Goal: Book appointment/travel/reservation

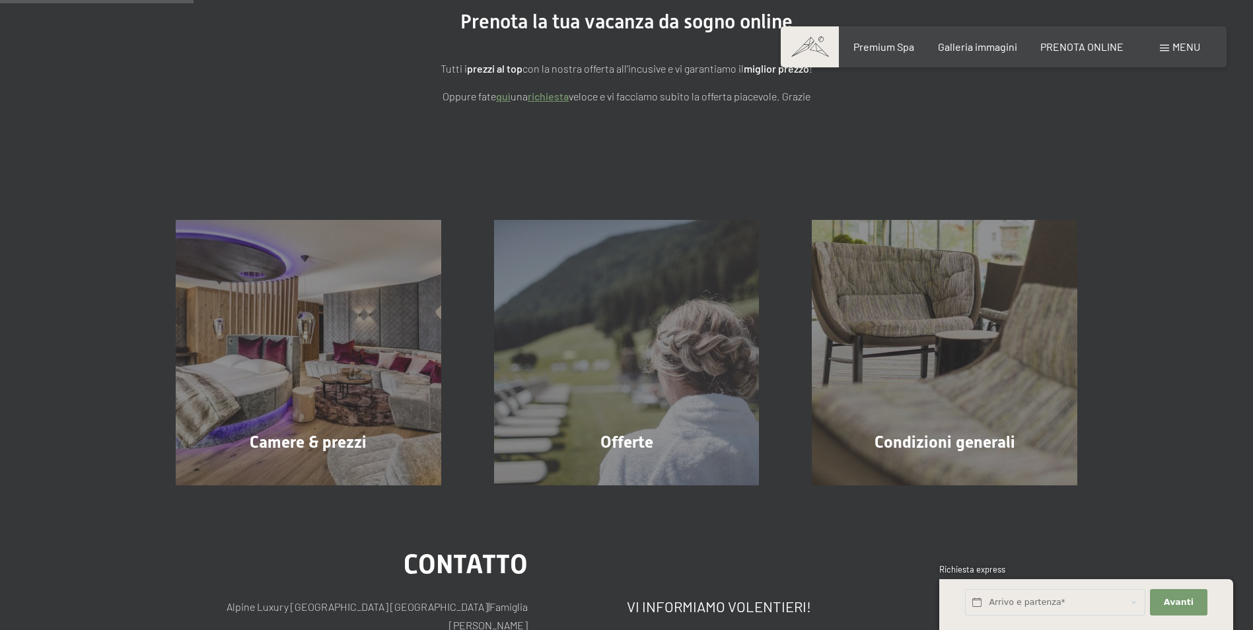
scroll to position [198, 0]
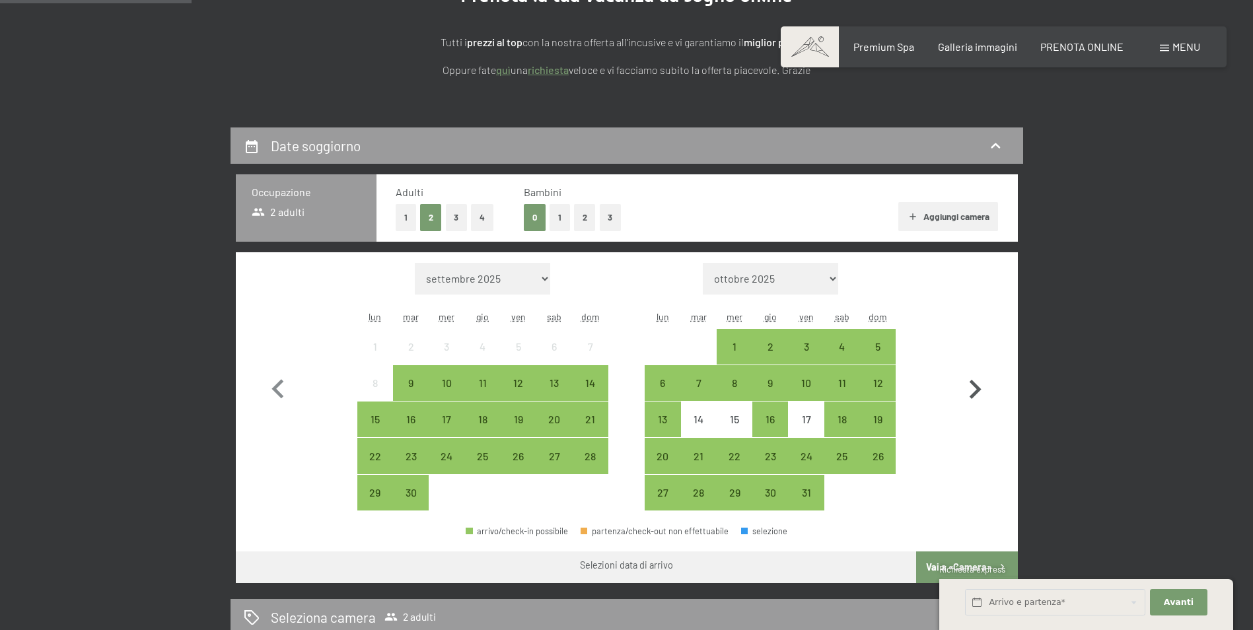
click at [977, 387] on icon "button" at bounding box center [975, 389] width 12 height 19
select select "[DATE]"
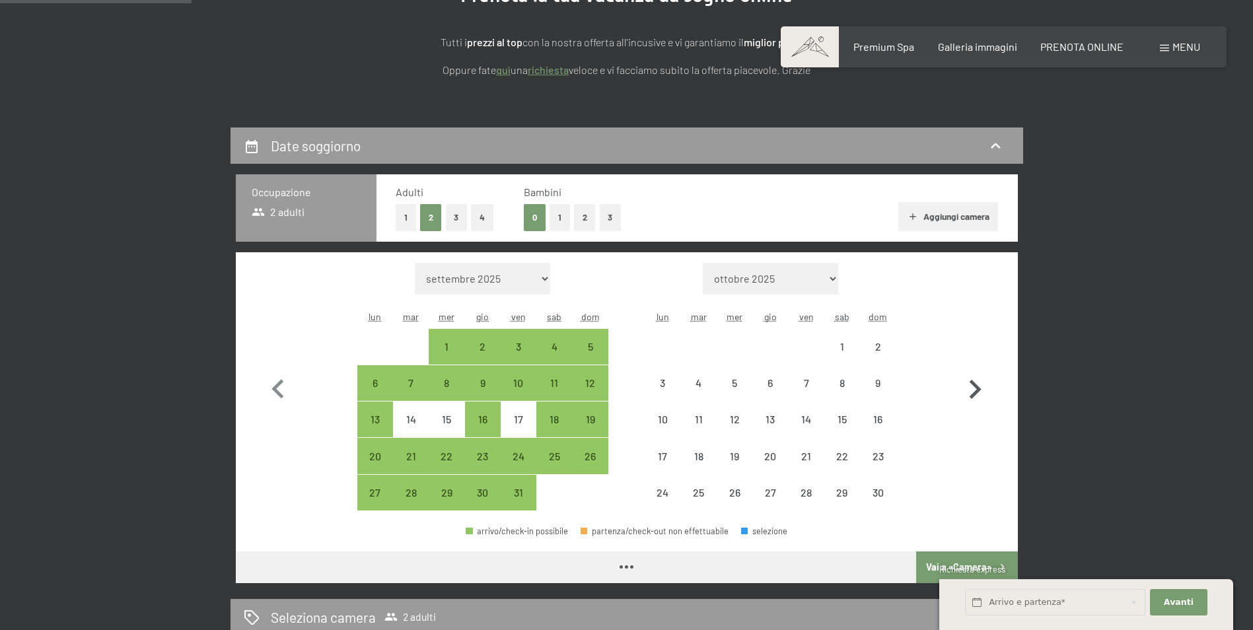
click at [977, 387] on icon "button" at bounding box center [975, 389] width 12 height 19
select select "[DATE]"
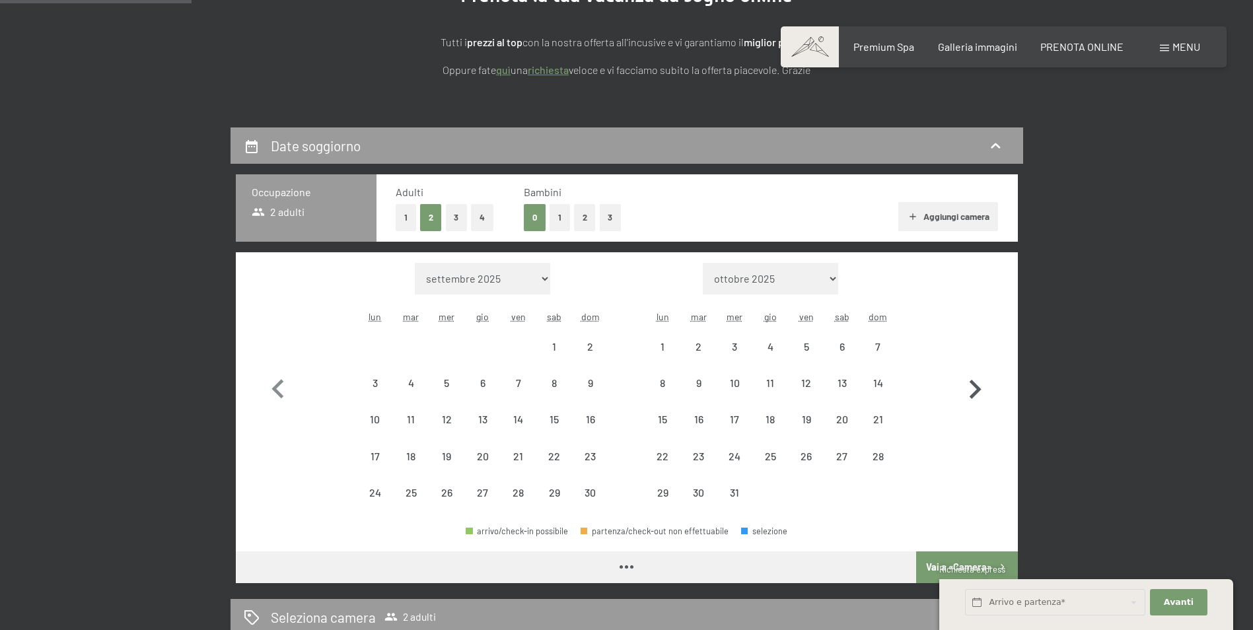
select select "[DATE]"
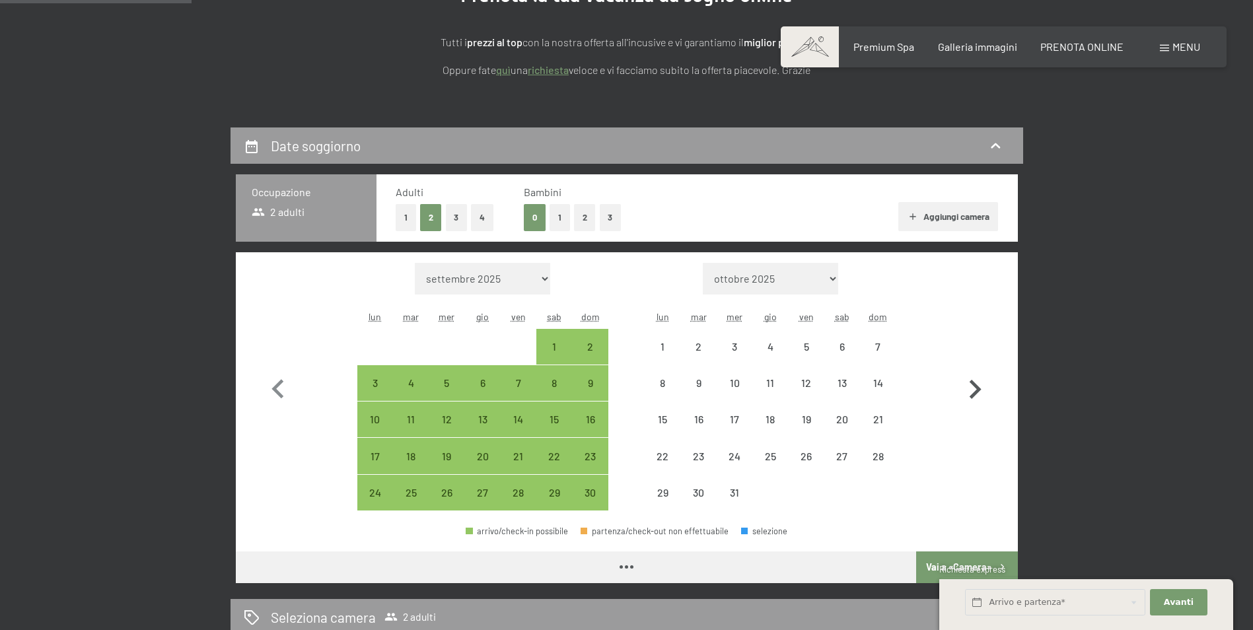
click at [977, 387] on icon "button" at bounding box center [975, 389] width 12 height 19
select select "[DATE]"
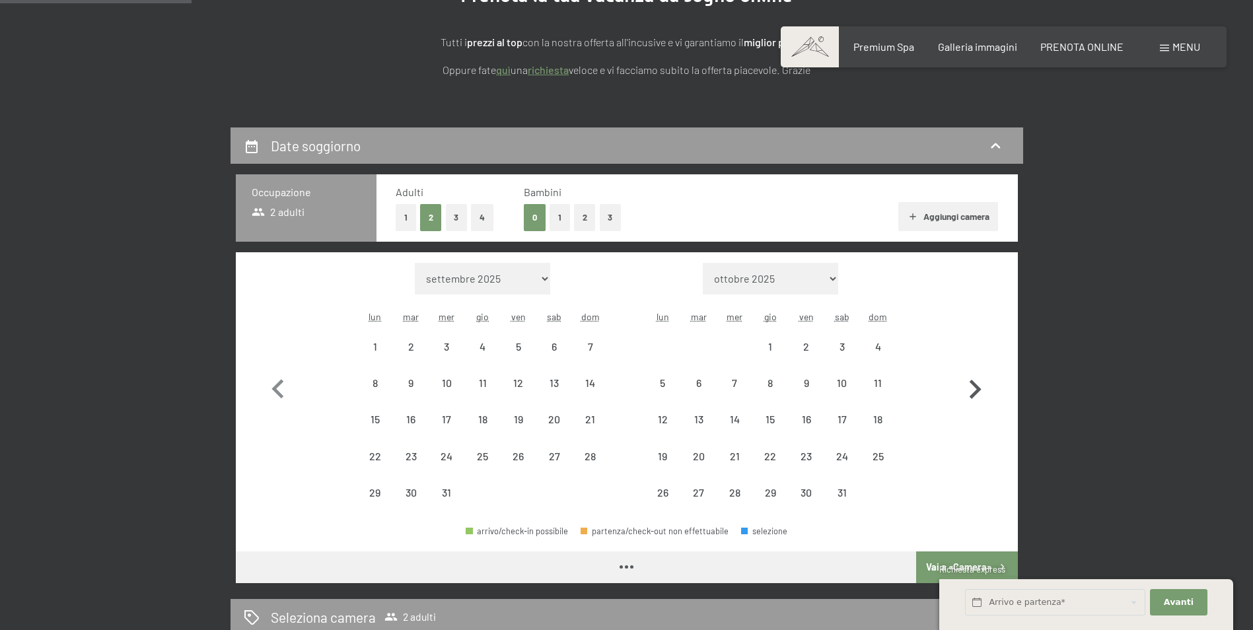
select select "[DATE]"
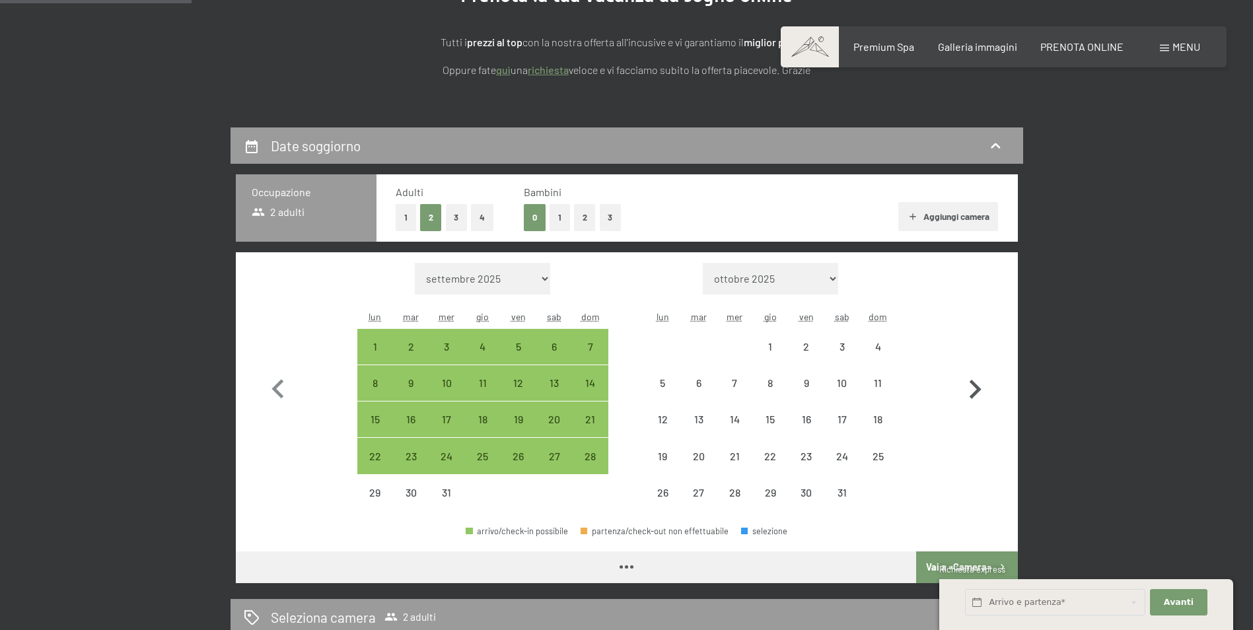
select select "[DATE]"
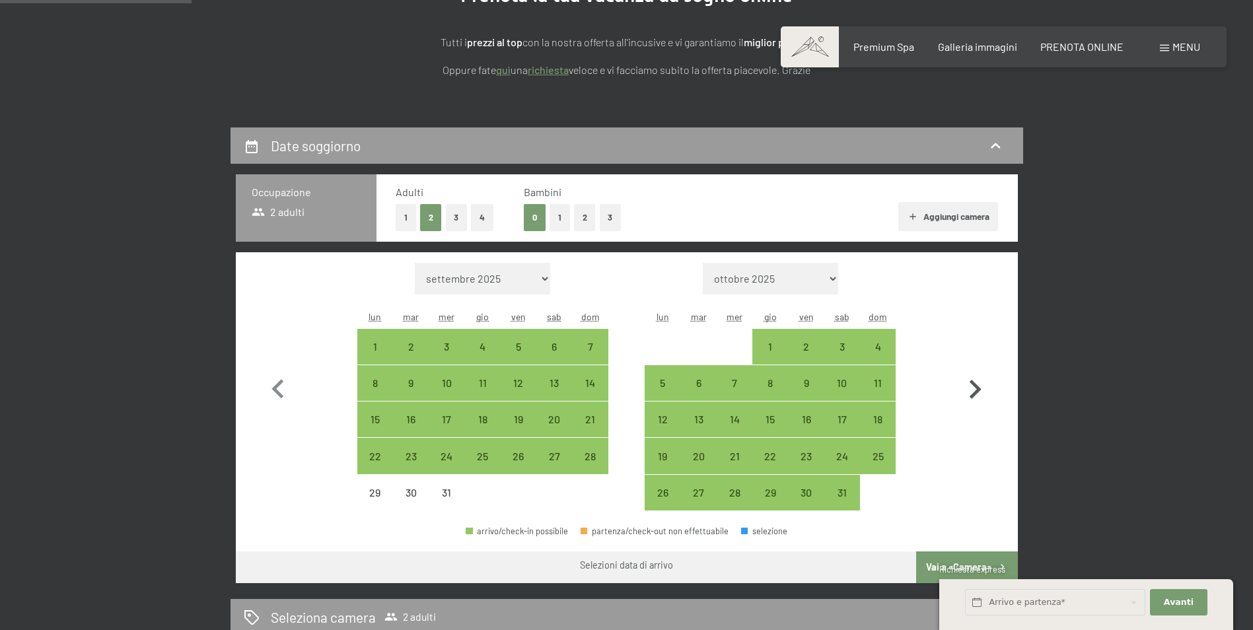
click at [977, 387] on icon "button" at bounding box center [975, 389] width 12 height 19
select select "[DATE]"
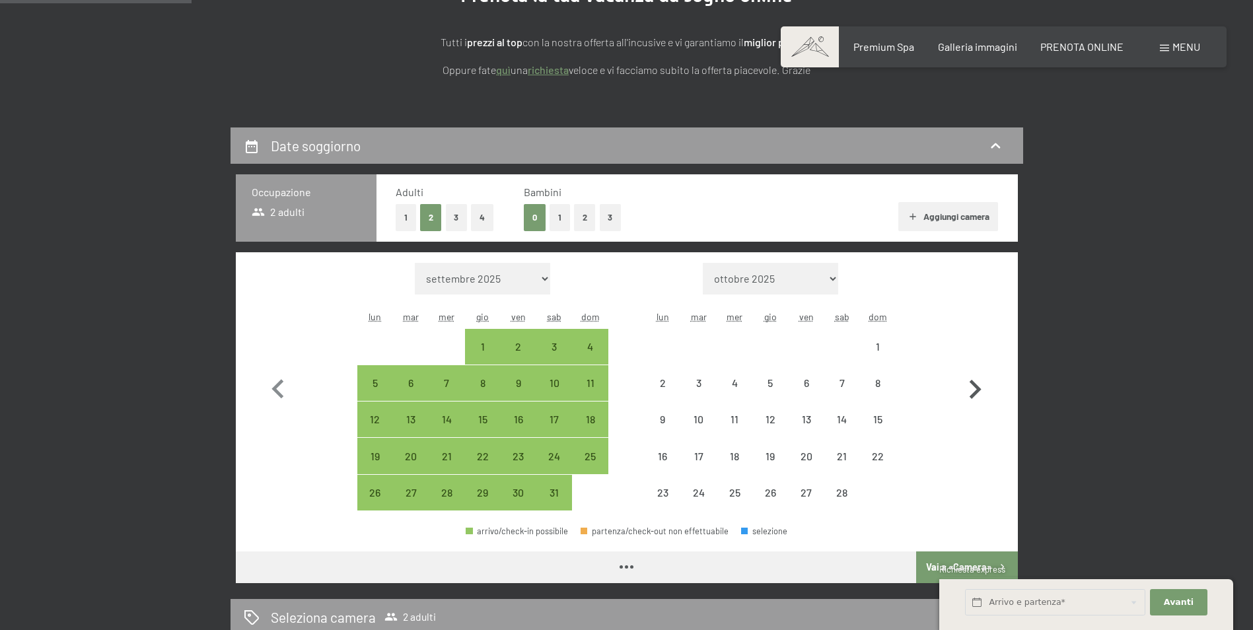
select select "[DATE]"
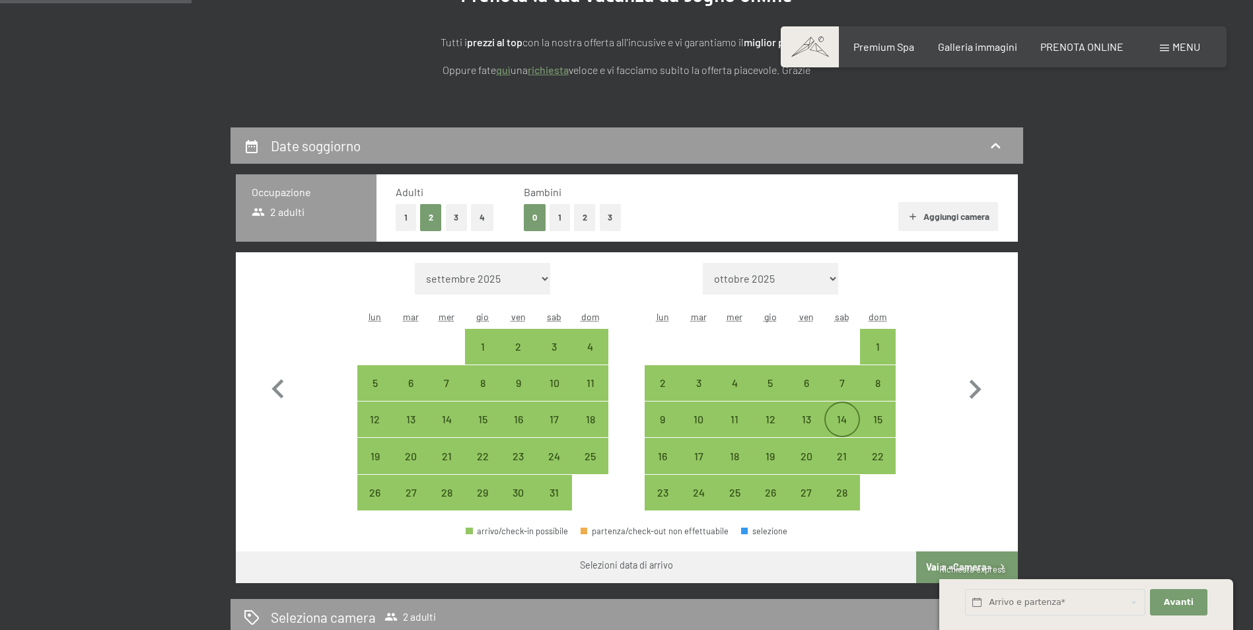
click at [840, 421] on div "14" at bounding box center [842, 430] width 33 height 33
select select "[DATE]"
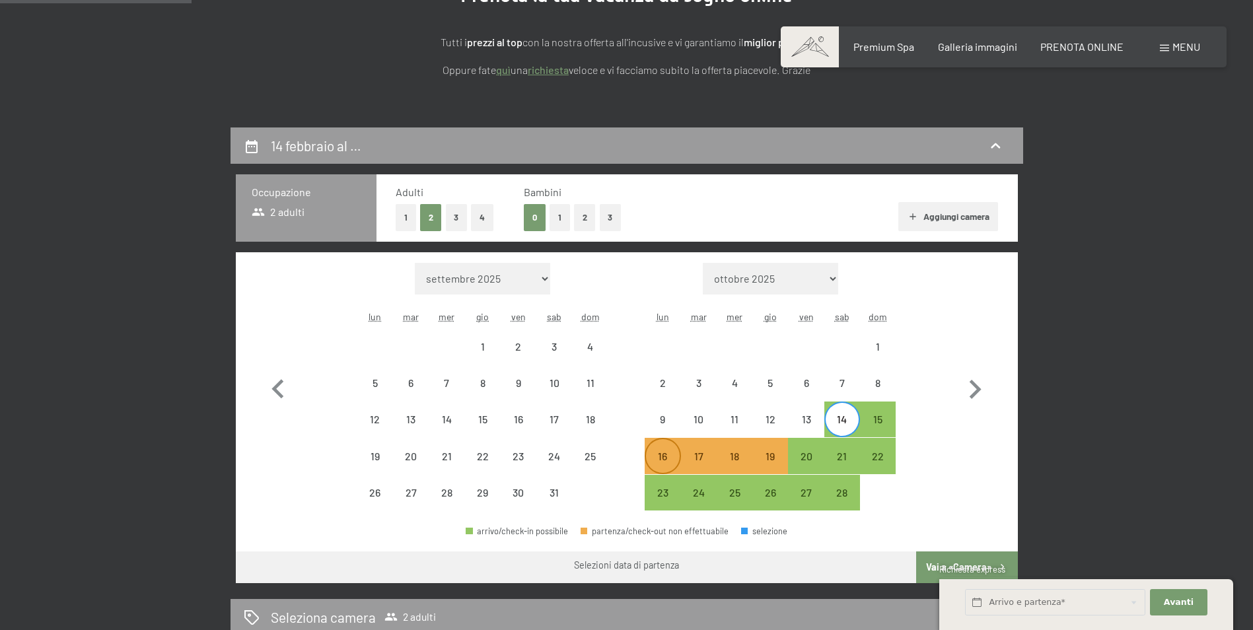
click at [660, 461] on div "16" at bounding box center [662, 467] width 33 height 33
select select "[DATE]"
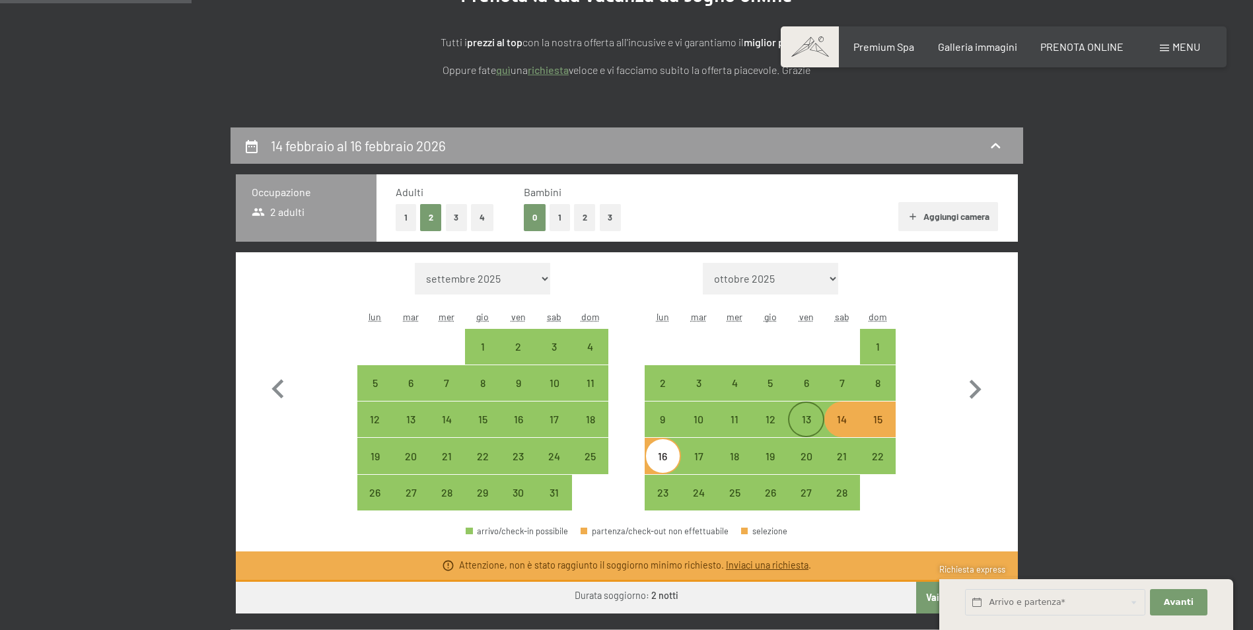
click at [806, 417] on div "13" at bounding box center [805, 430] width 33 height 33
select select "[DATE]"
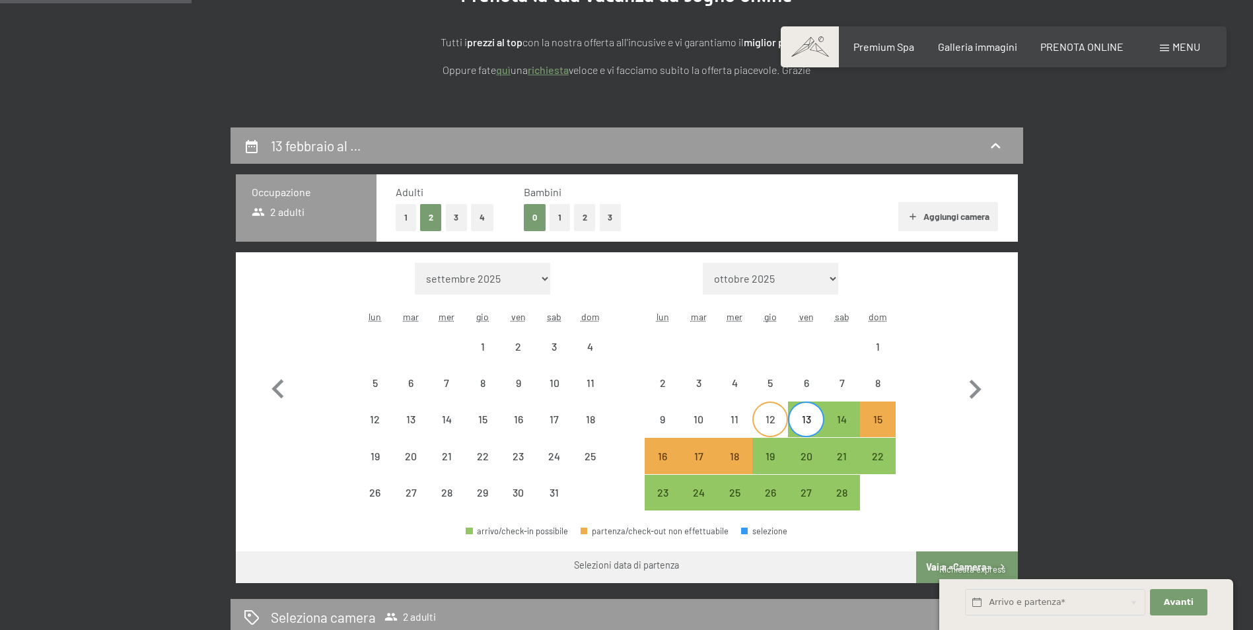
click at [773, 423] on div "12" at bounding box center [770, 430] width 33 height 33
select select "[DATE]"
click at [816, 416] on div "13" at bounding box center [805, 430] width 33 height 33
select select "[DATE]"
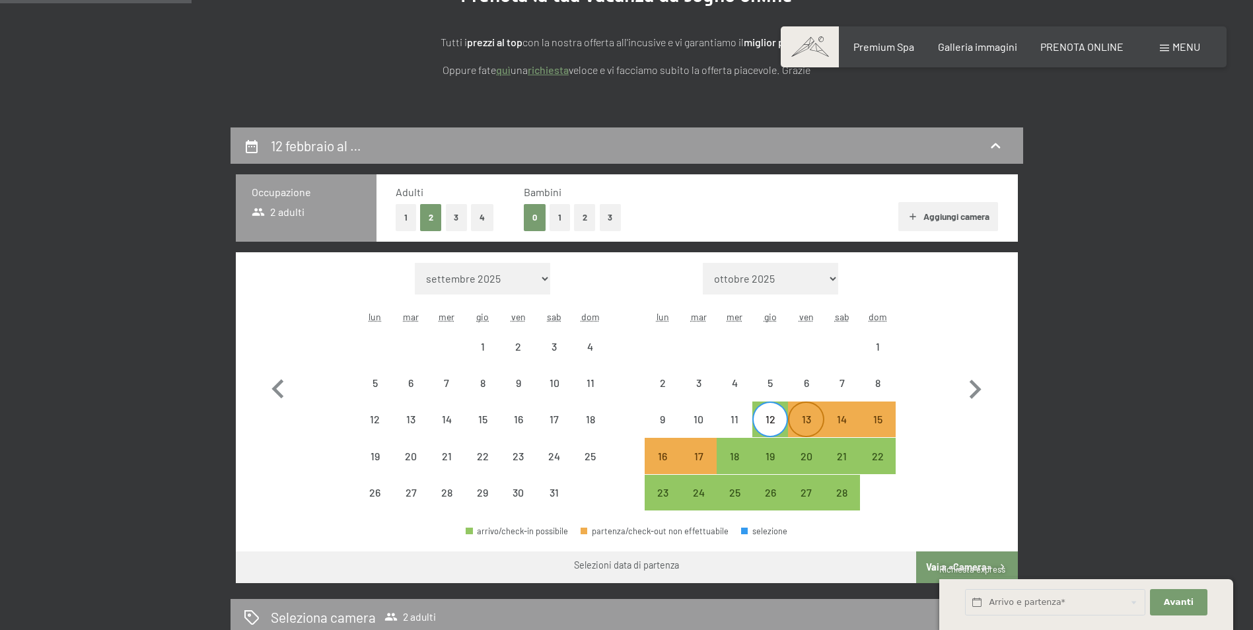
select select "[DATE]"
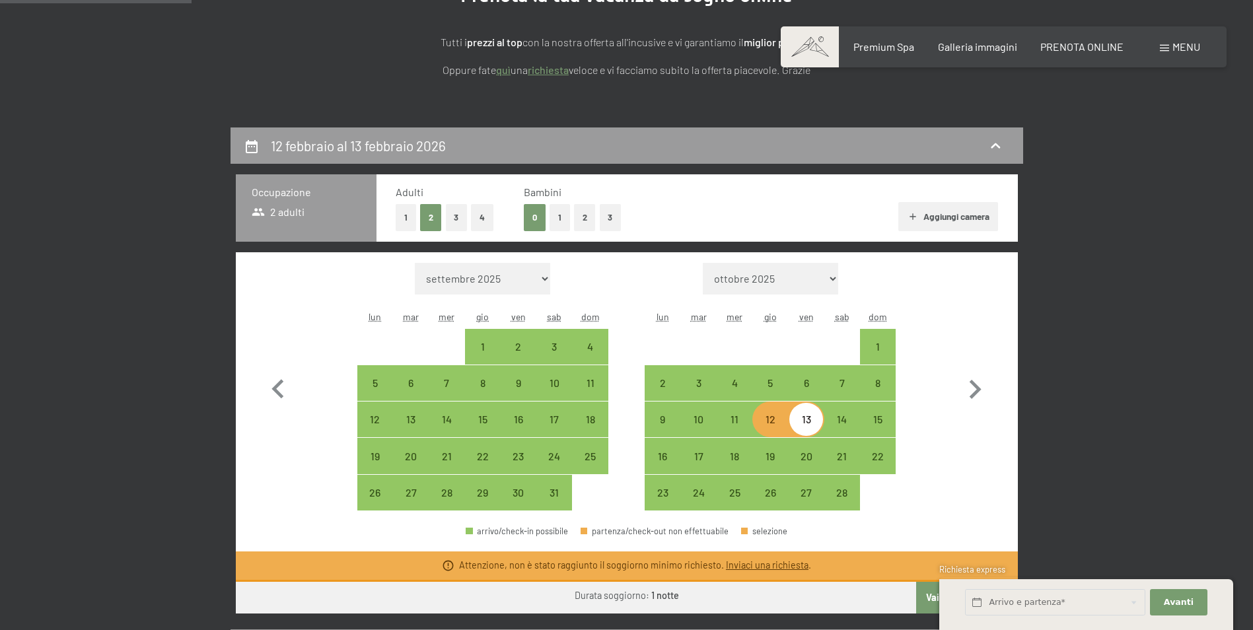
click at [807, 425] on div "13" at bounding box center [805, 430] width 33 height 33
select select "[DATE]"
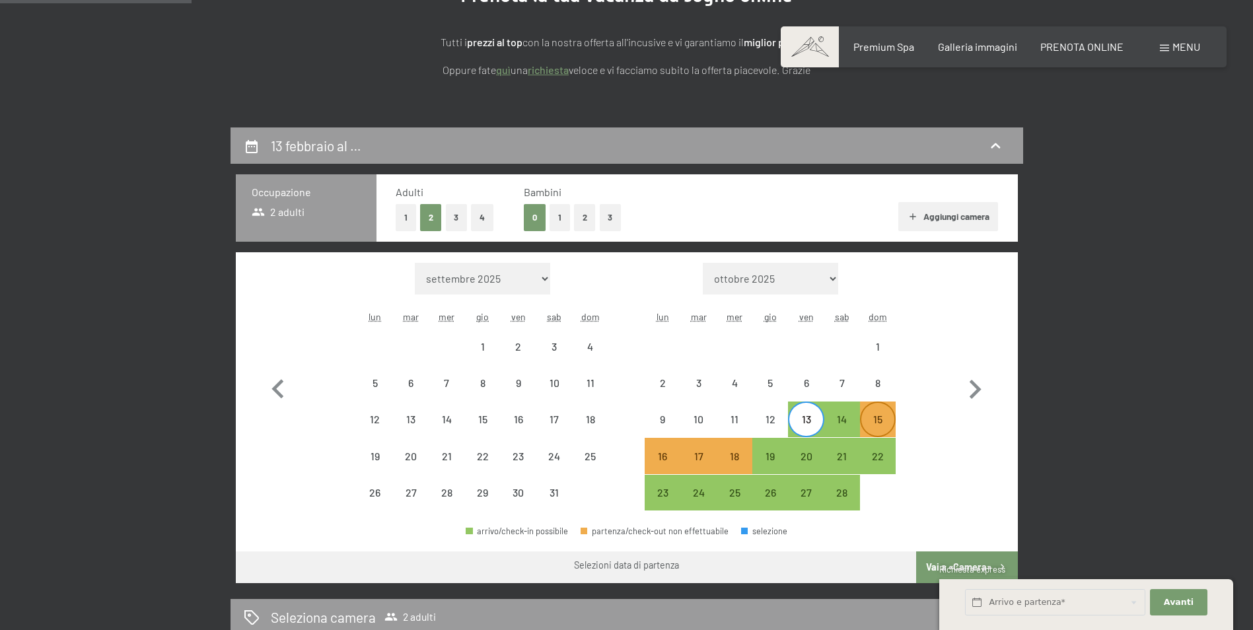
click at [885, 427] on div "15" at bounding box center [877, 430] width 33 height 33
select select "[DATE]"
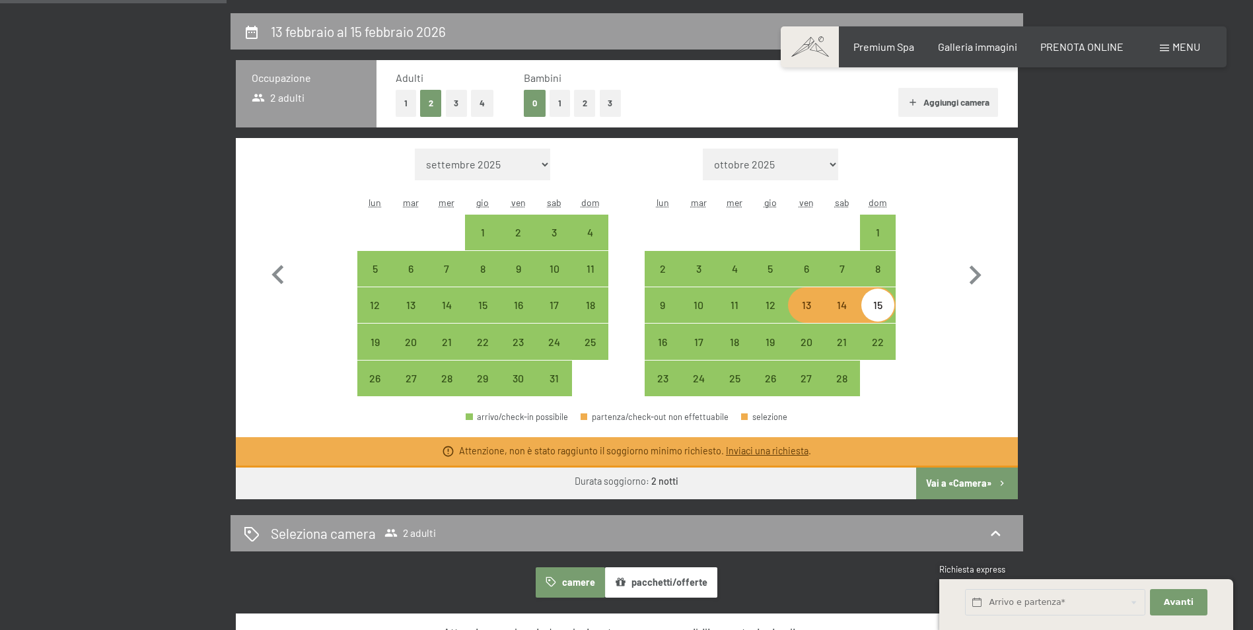
scroll to position [330, 0]
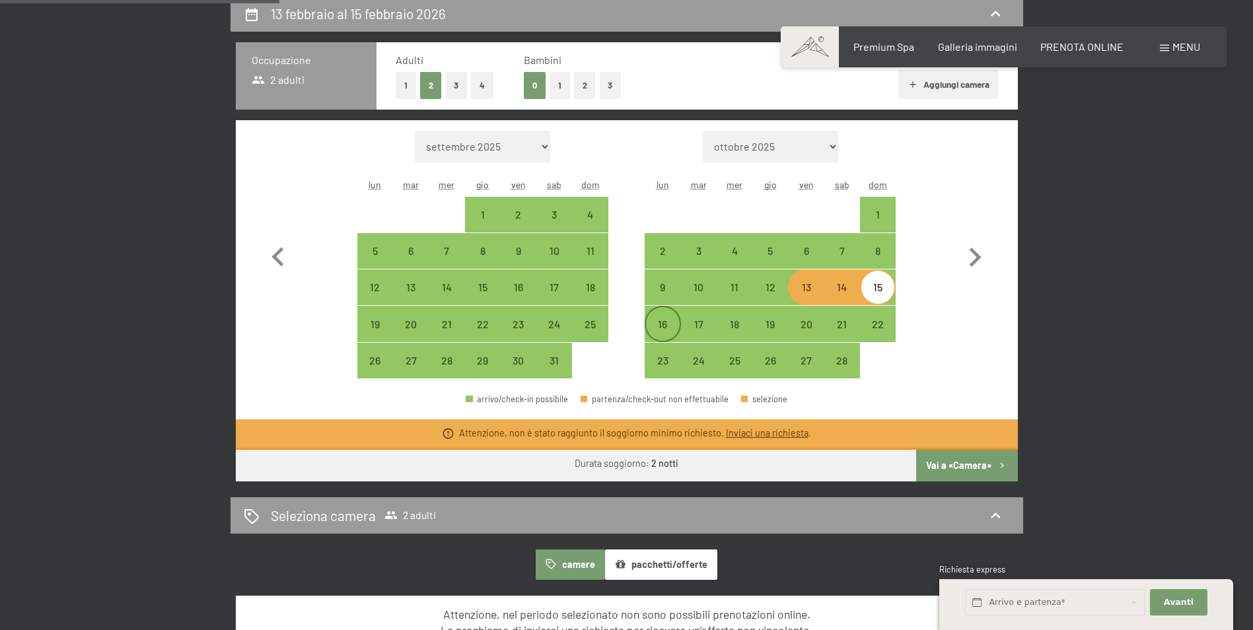
click at [664, 325] on div "16" at bounding box center [662, 335] width 33 height 33
select select "[DATE]"
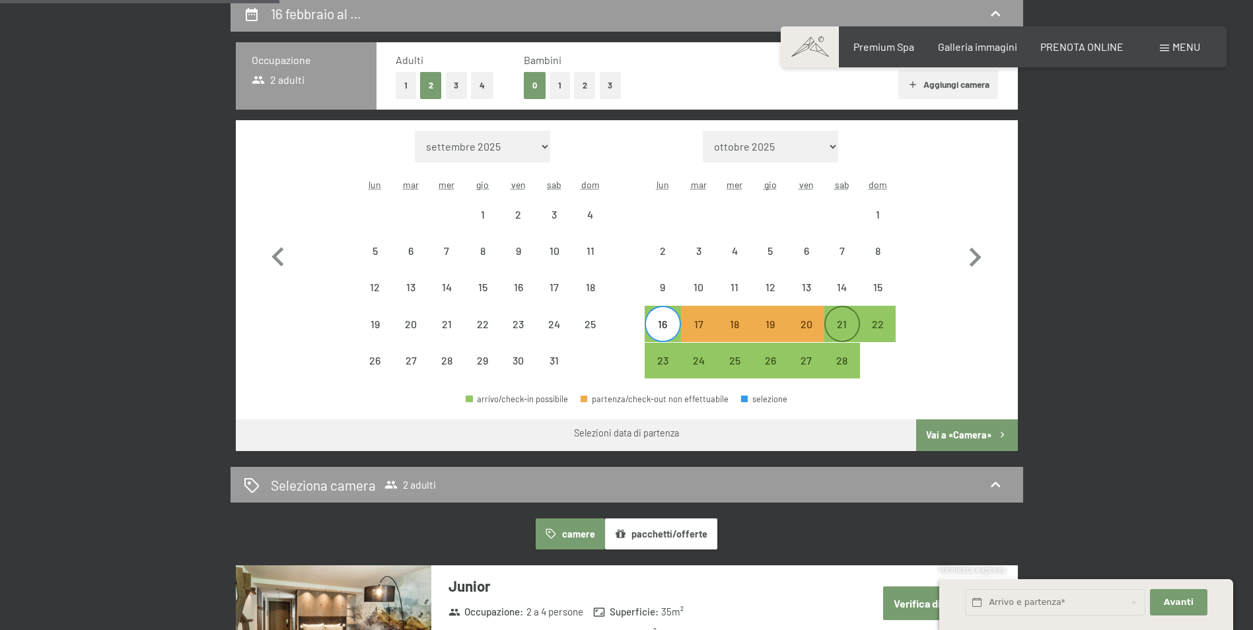
click at [848, 326] on div "21" at bounding box center [842, 335] width 33 height 33
select select "[DATE]"
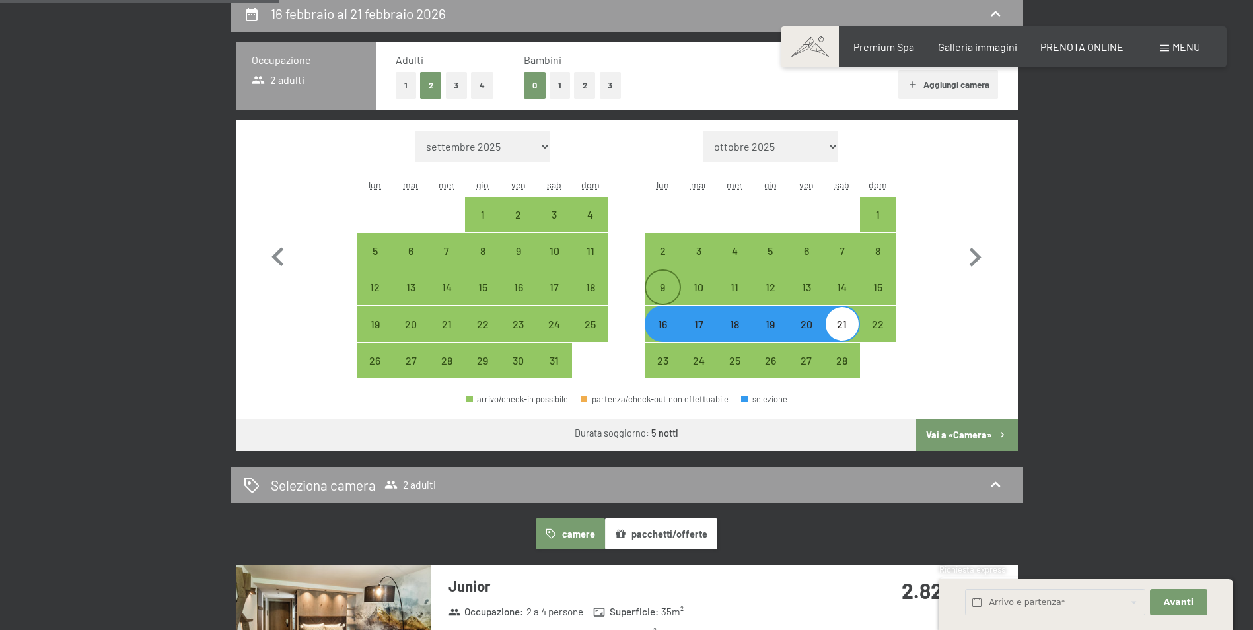
click at [660, 285] on div "9" at bounding box center [662, 298] width 33 height 33
select select "[DATE]"
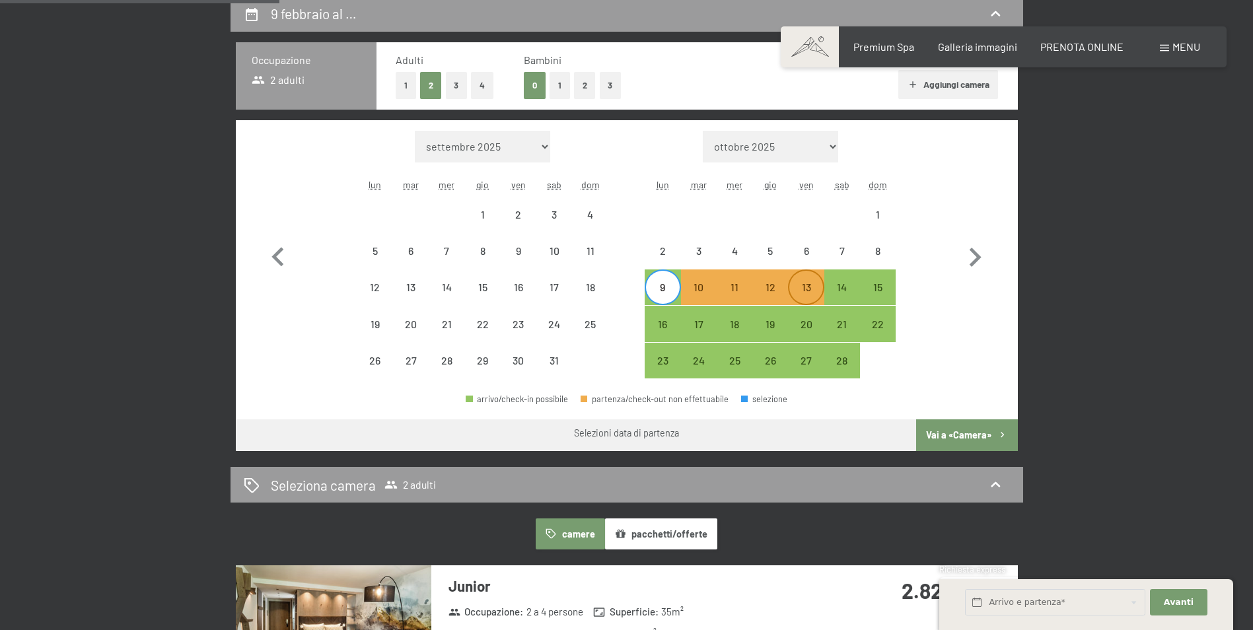
click at [807, 285] on div "13" at bounding box center [805, 298] width 33 height 33
select select "[DATE]"
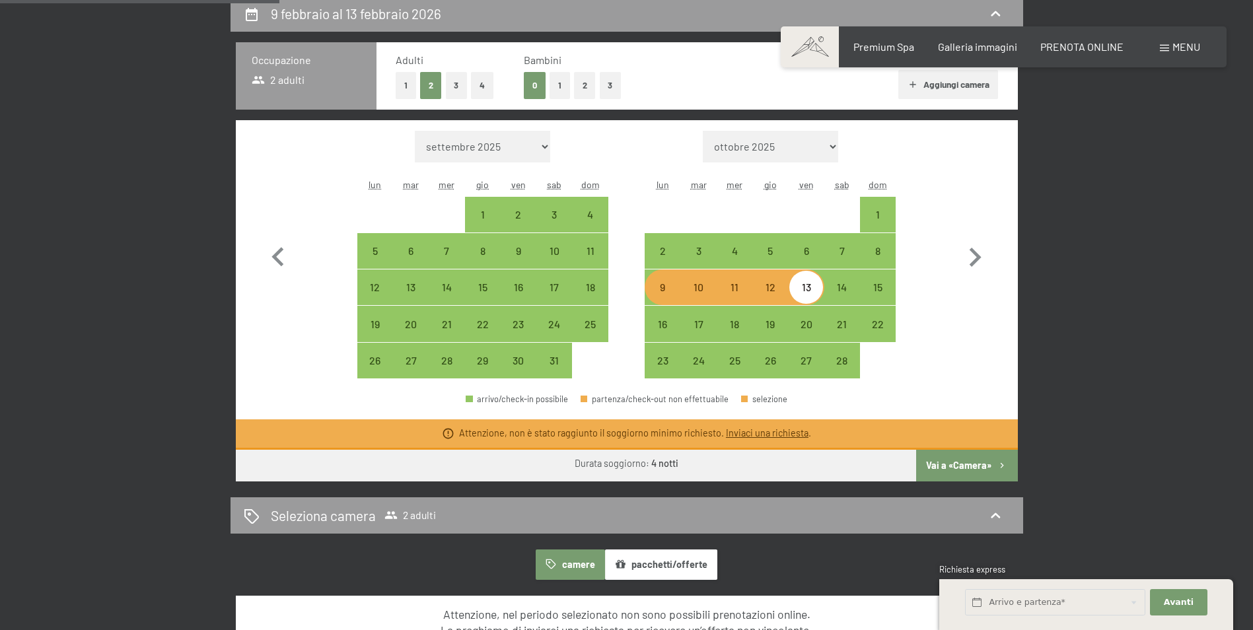
click at [659, 296] on div "9" at bounding box center [662, 298] width 33 height 33
select select "[DATE]"
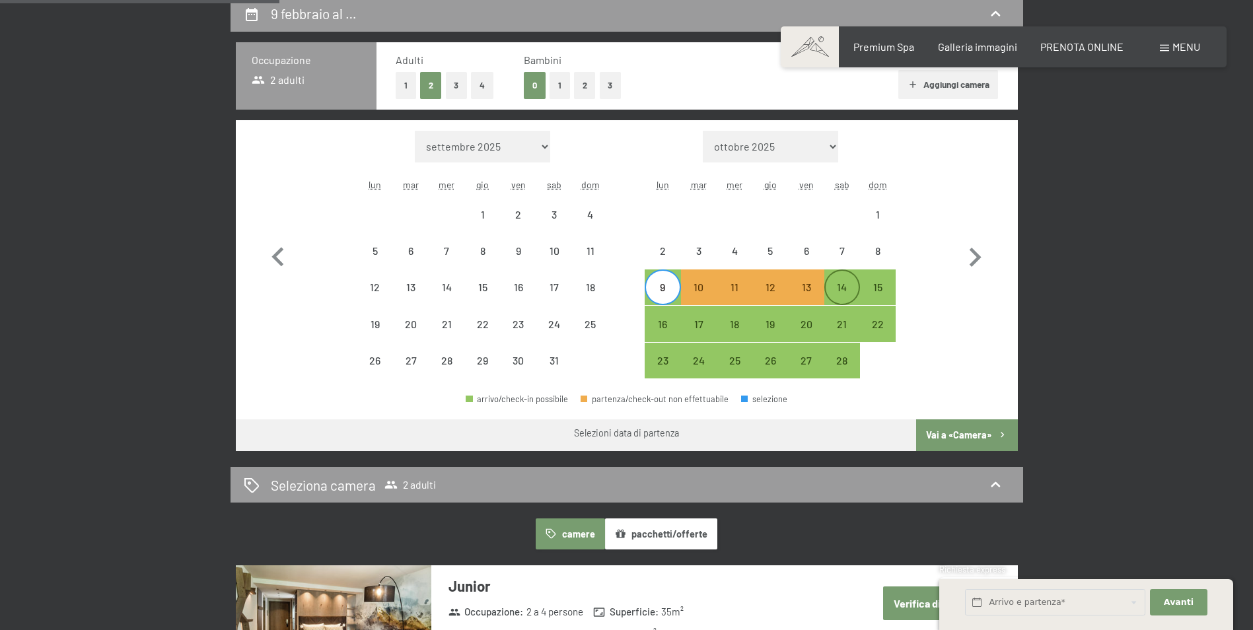
click at [836, 292] on div "14" at bounding box center [842, 298] width 33 height 33
select select "[DATE]"
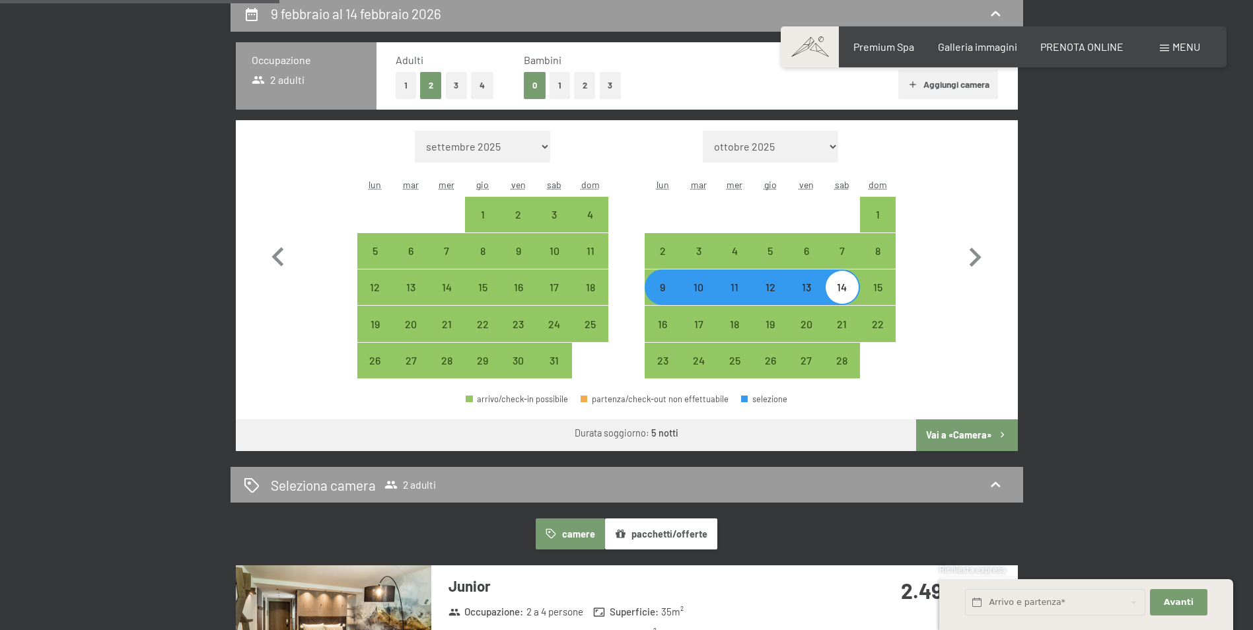
click at [584, 85] on button "2" at bounding box center [585, 85] width 22 height 27
select select "[DATE]"
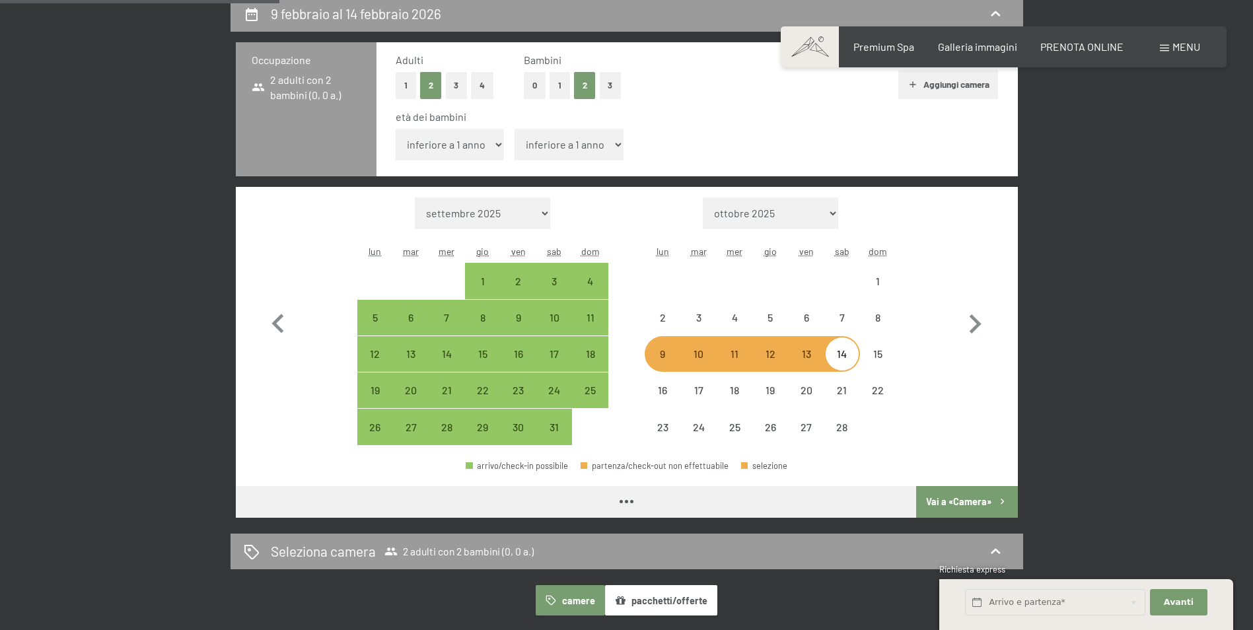
select select "[DATE]"
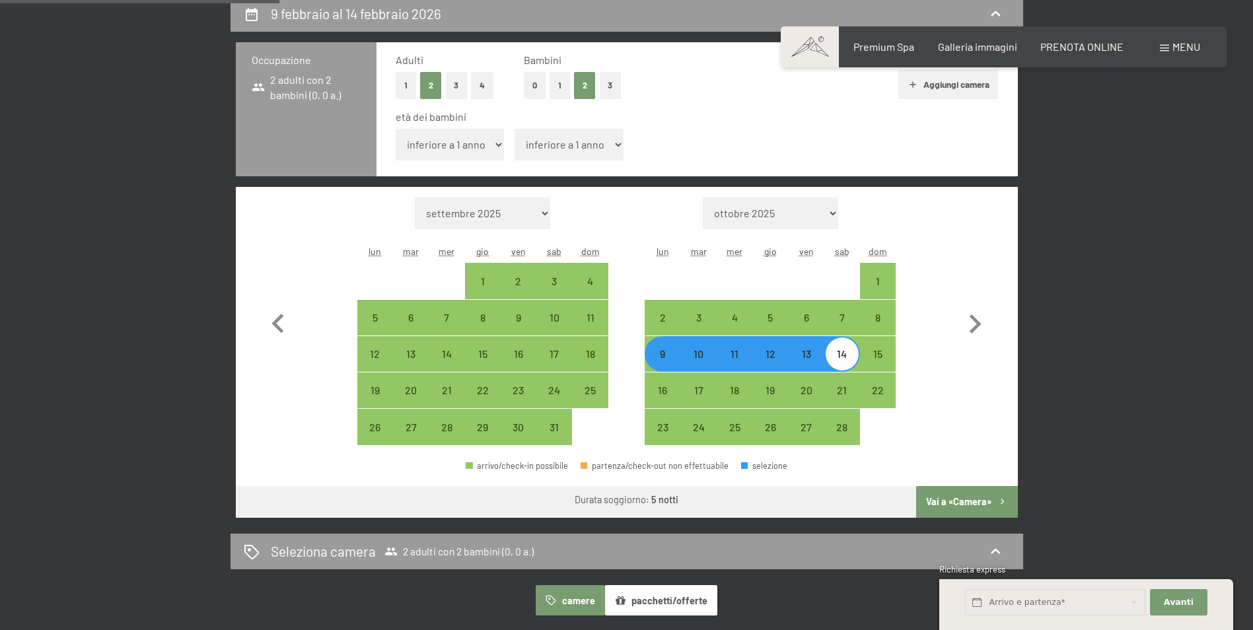
click at [610, 85] on button "3" at bounding box center [611, 85] width 22 height 27
select select "[DATE]"
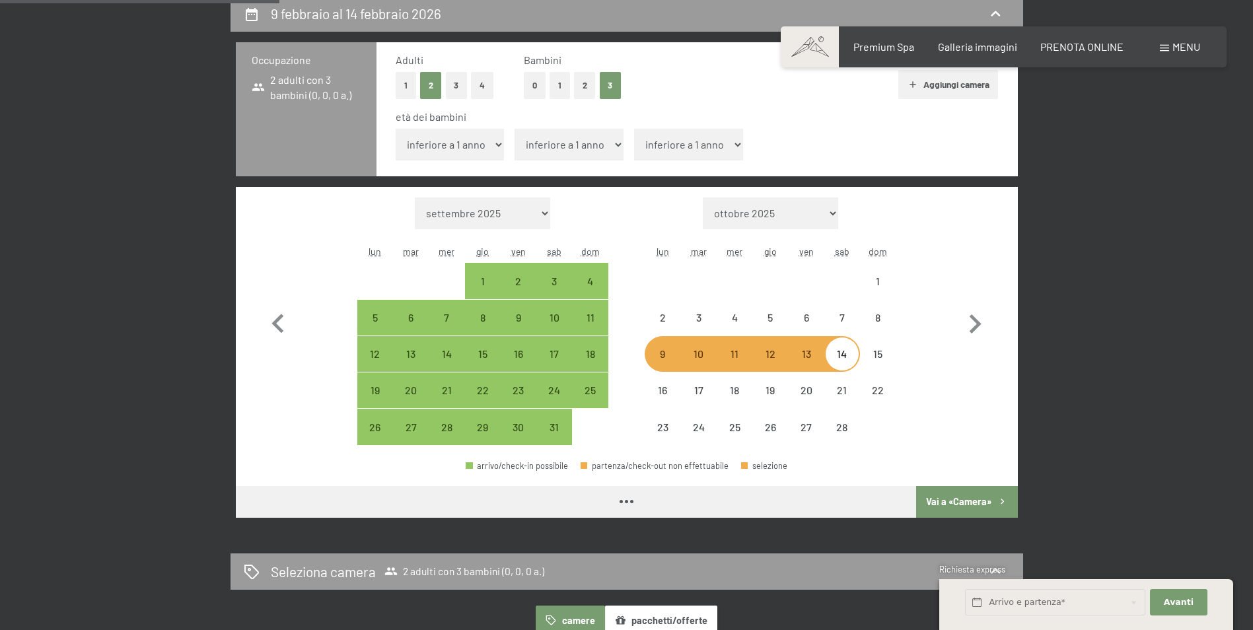
select select "[DATE]"
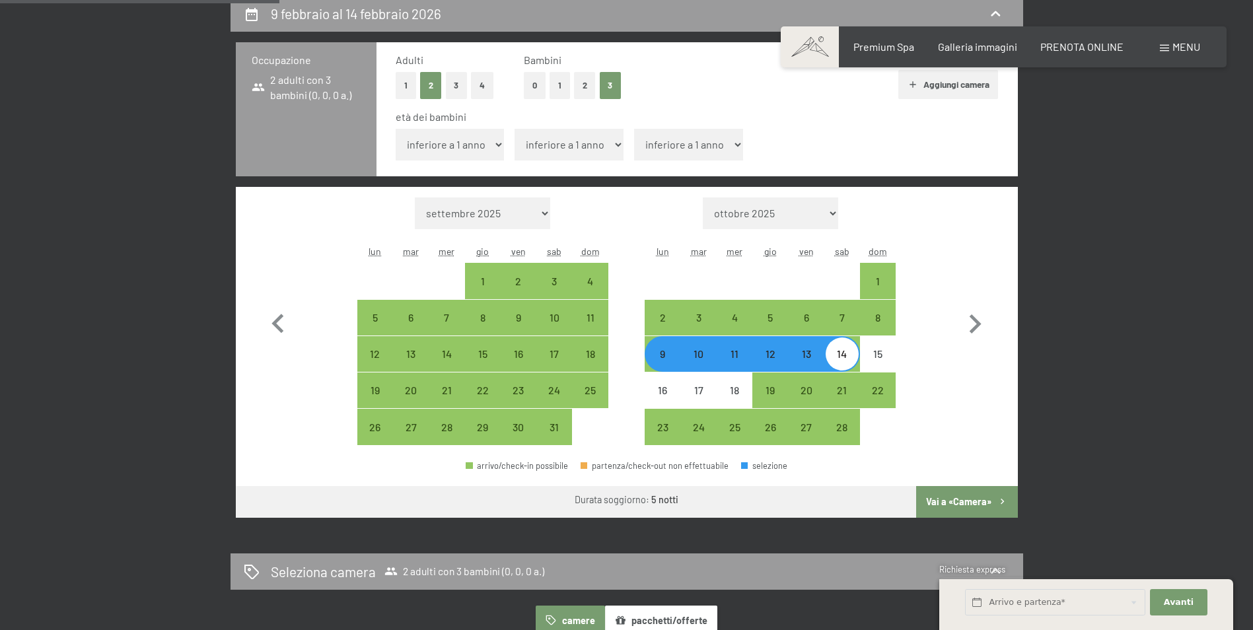
click at [802, 359] on div "13" at bounding box center [805, 365] width 33 height 33
select select "[DATE]"
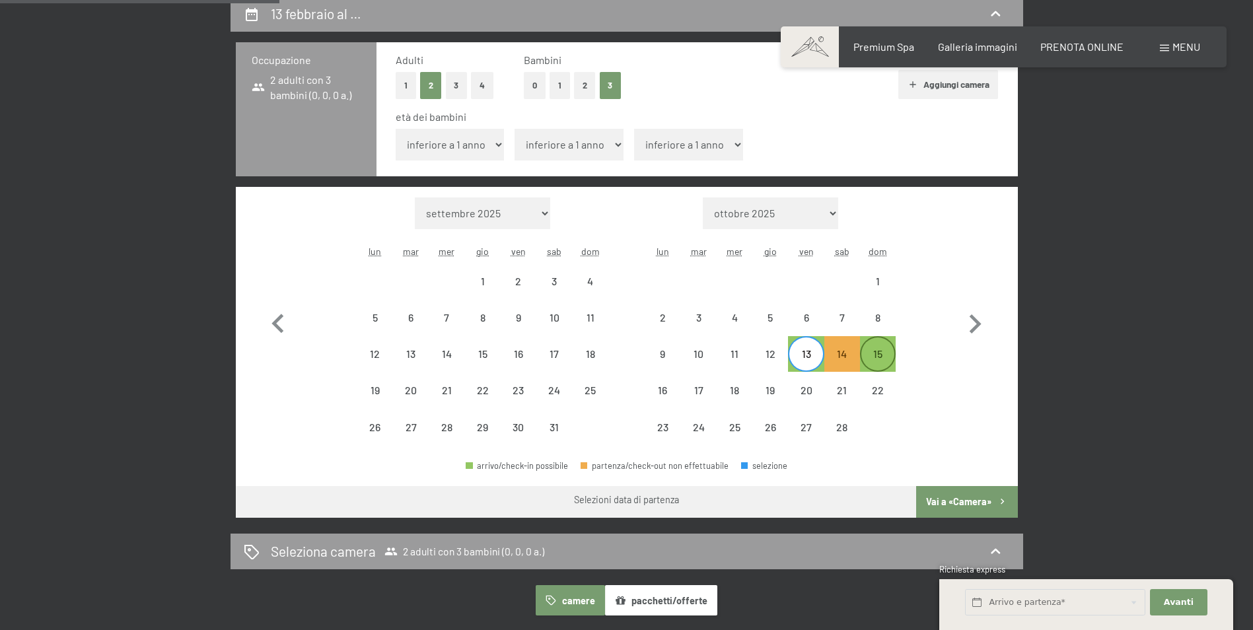
click at [884, 353] on div "15" at bounding box center [877, 365] width 33 height 33
select select "[DATE]"
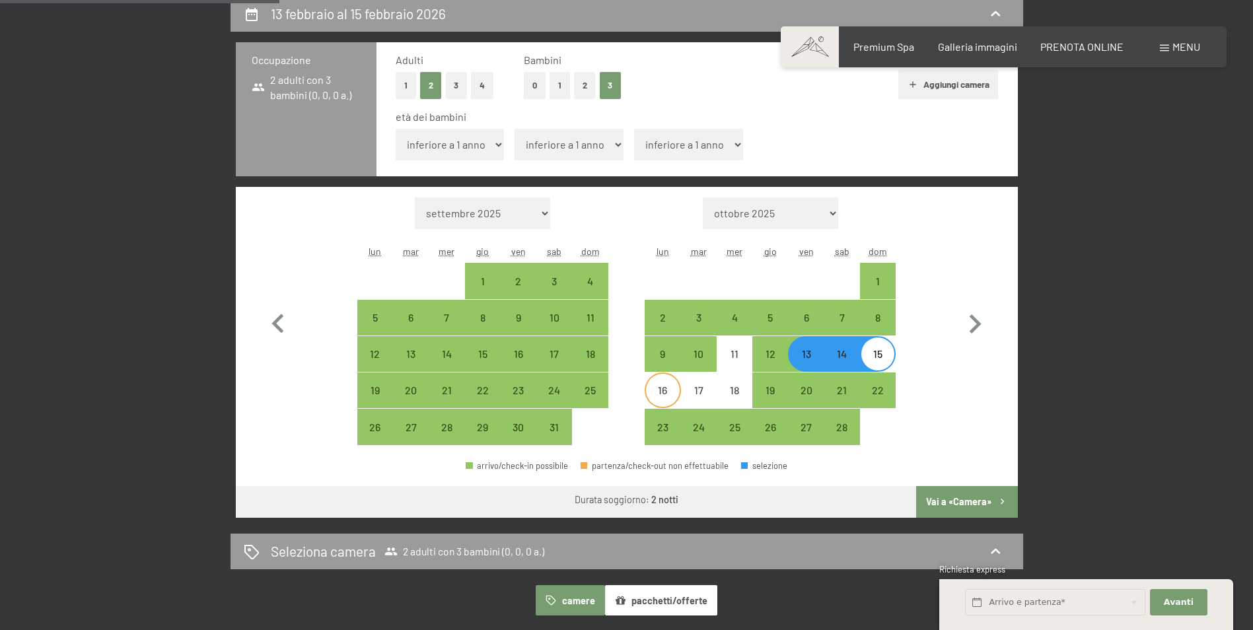
click at [659, 391] on div "16" at bounding box center [662, 401] width 33 height 33
select select "[DATE]"
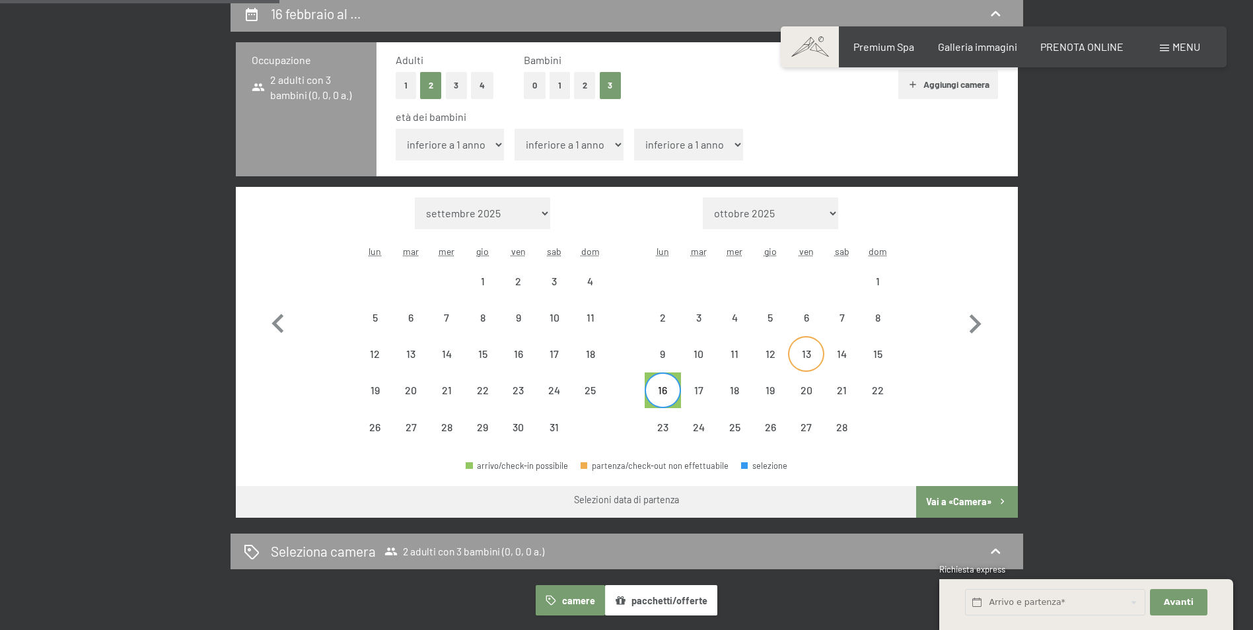
click at [801, 351] on div "13" at bounding box center [805, 365] width 33 height 33
select select "[DATE]"
click at [661, 385] on div "16" at bounding box center [662, 401] width 33 height 33
select select "[DATE]"
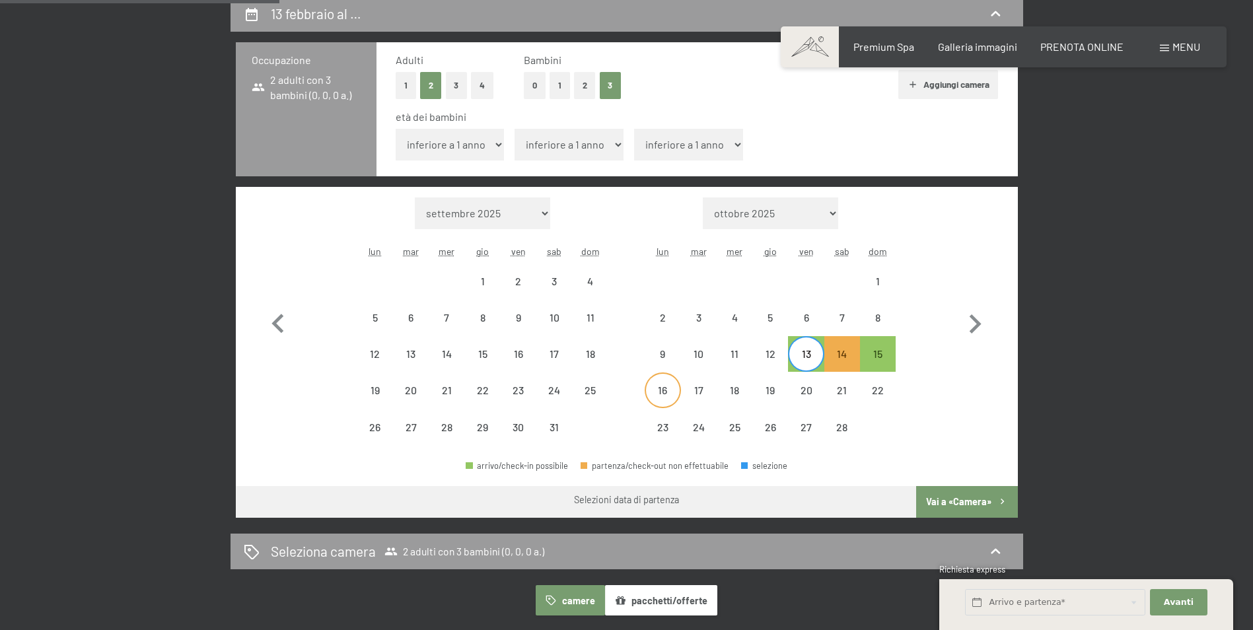
select select "[DATE]"
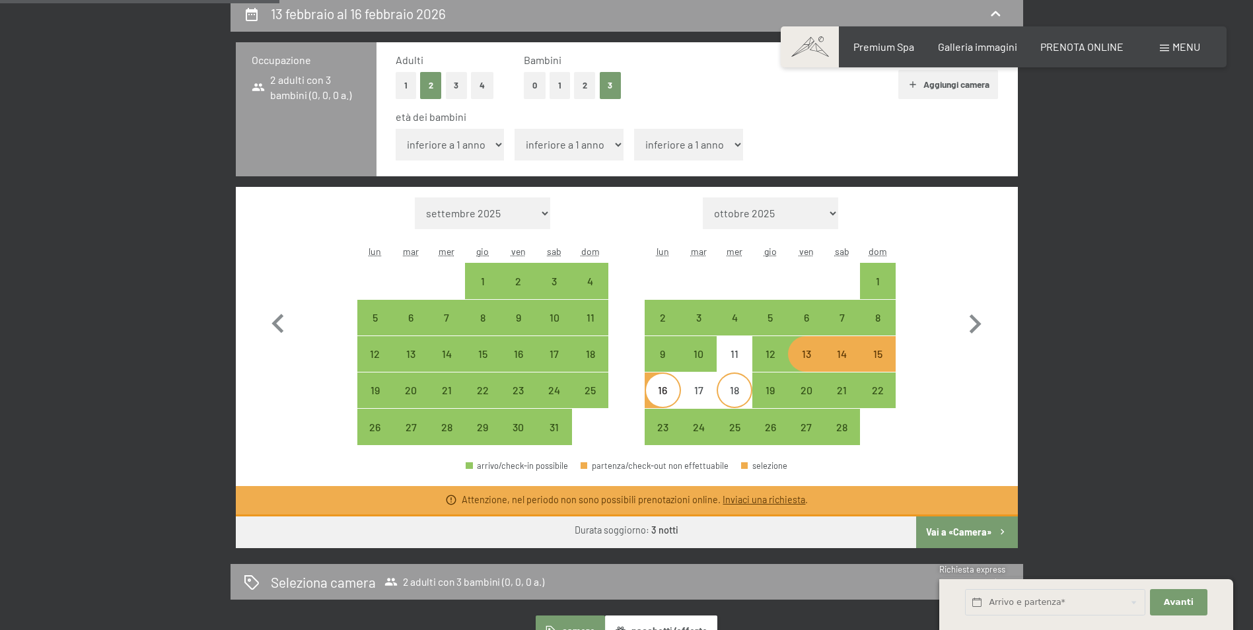
click at [736, 390] on div "18" at bounding box center [734, 401] width 33 height 33
select select "[DATE]"
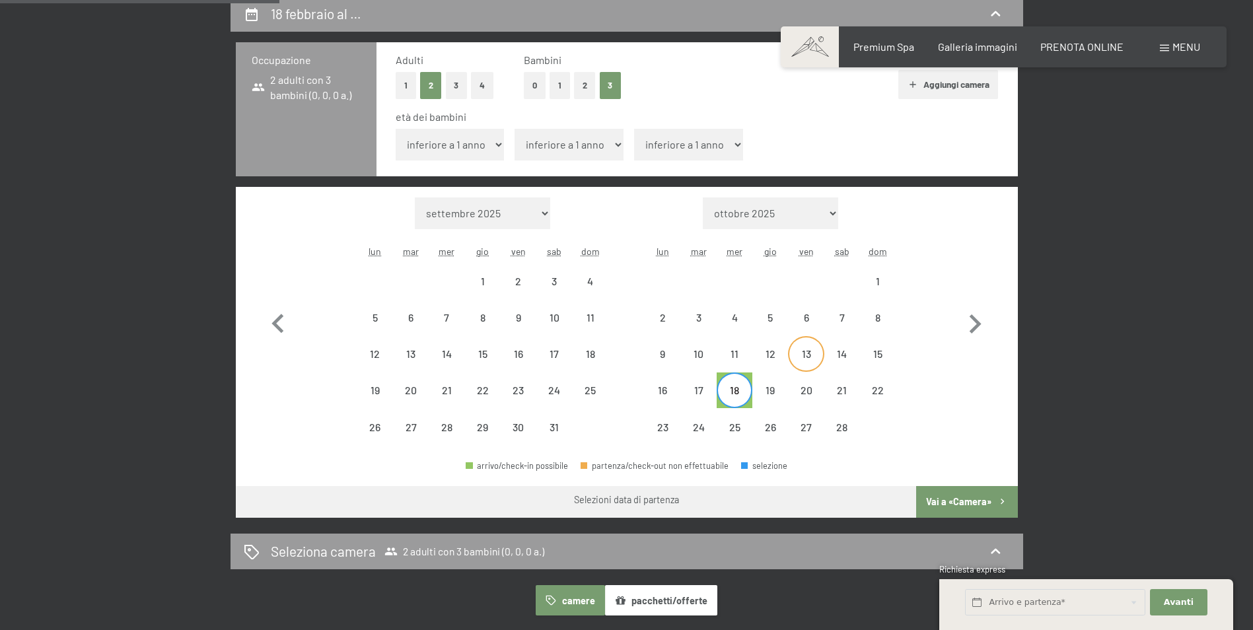
click at [804, 354] on div "13" at bounding box center [805, 365] width 33 height 33
select select "[DATE]"
click at [958, 363] on button "button" at bounding box center [975, 321] width 38 height 248
select select "[DATE]"
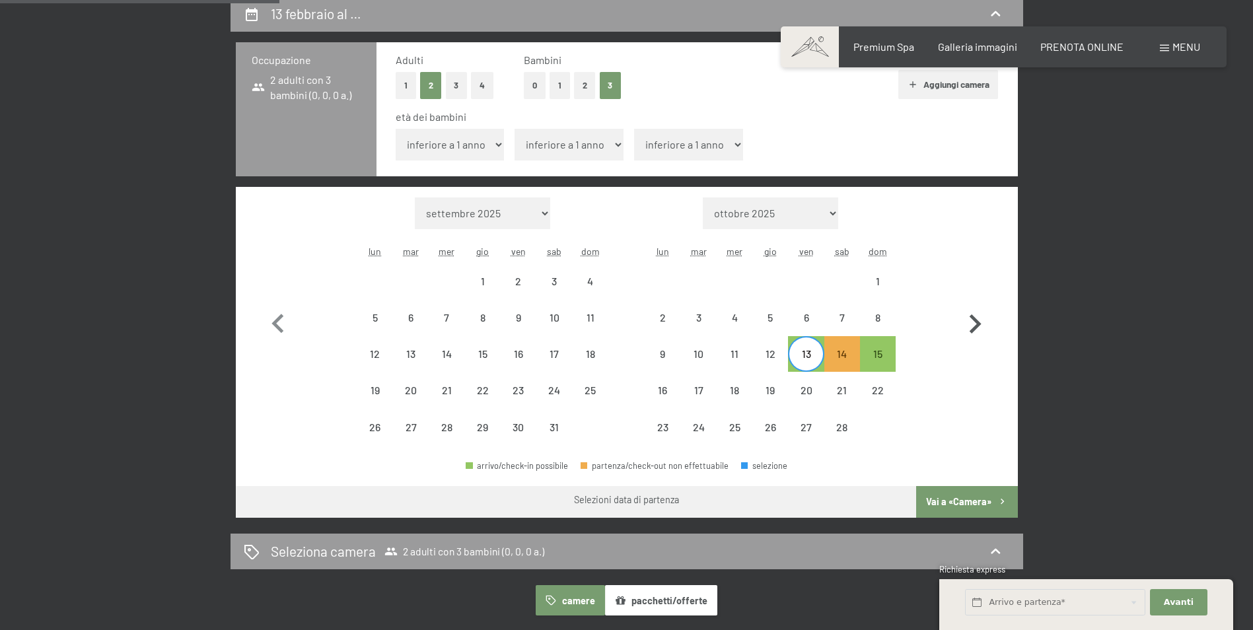
select select "[DATE]"
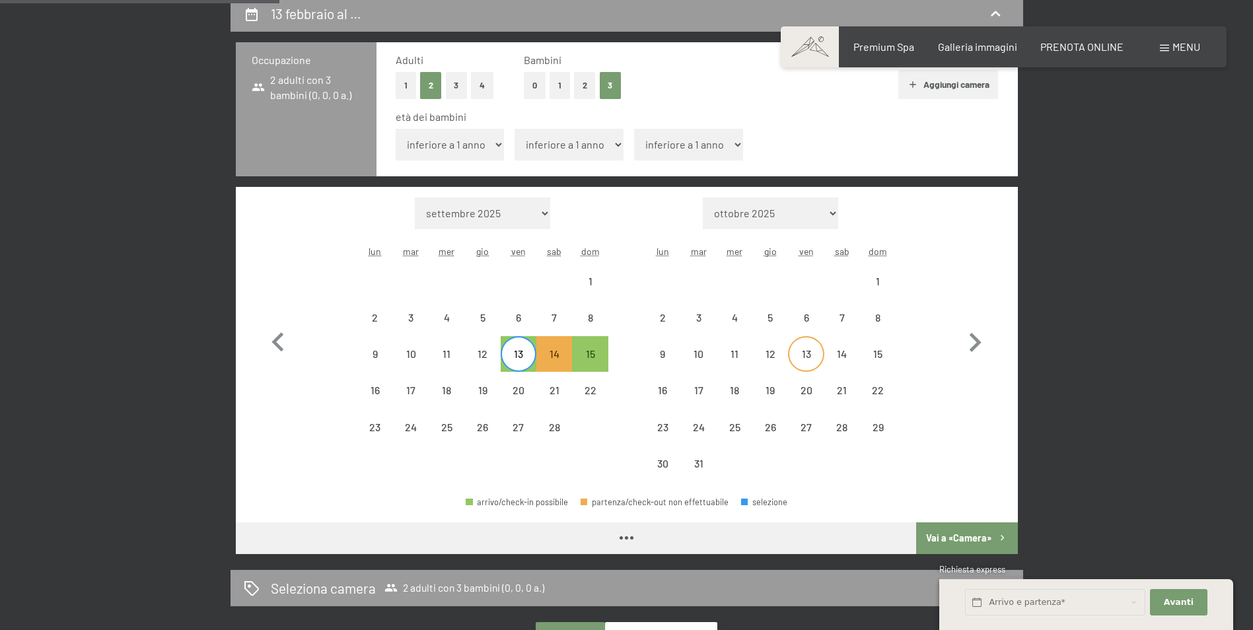
click at [801, 356] on div "13" at bounding box center [805, 365] width 33 height 33
select select "[DATE]"
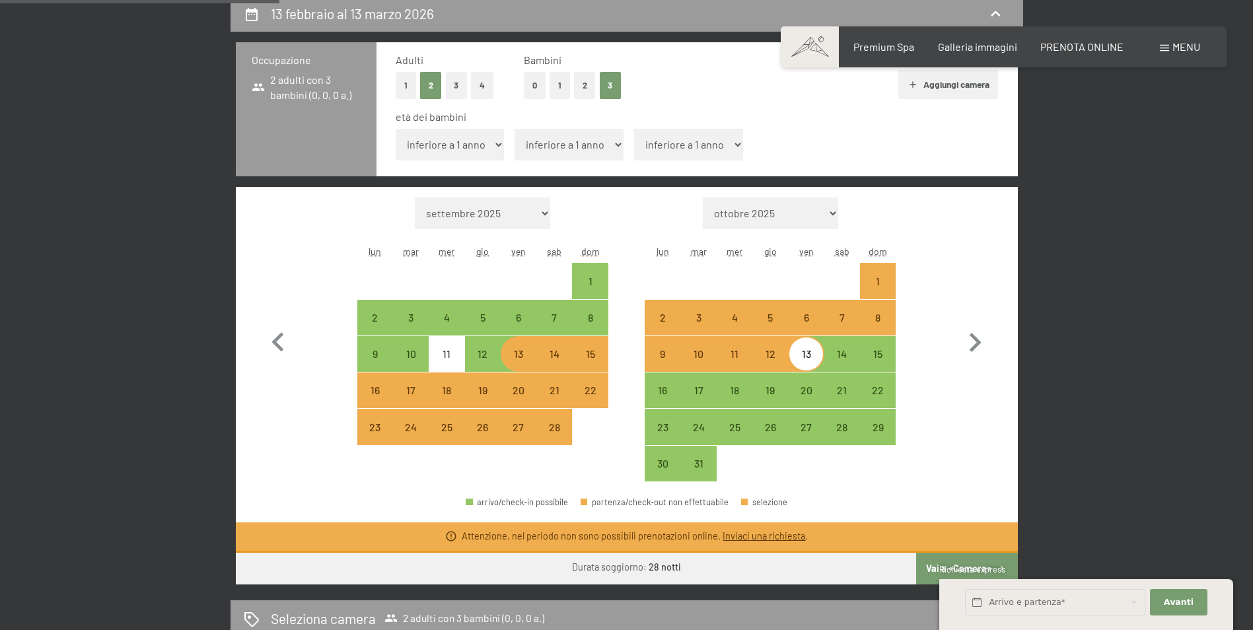
click at [496, 146] on select "inferiore a 1 anno 1 anno 2 anni 3 anni 4 anni 5 anni 6 anni 7 anni 8 anni 9 an…" at bounding box center [450, 145] width 109 height 32
select select "7"
click at [396, 129] on select "inferiore a 1 anno 1 anno 2 anni 3 anni 4 anni 5 anni 6 anni 7 anni 8 anni 9 an…" at bounding box center [450, 145] width 109 height 32
select select "[DATE]"
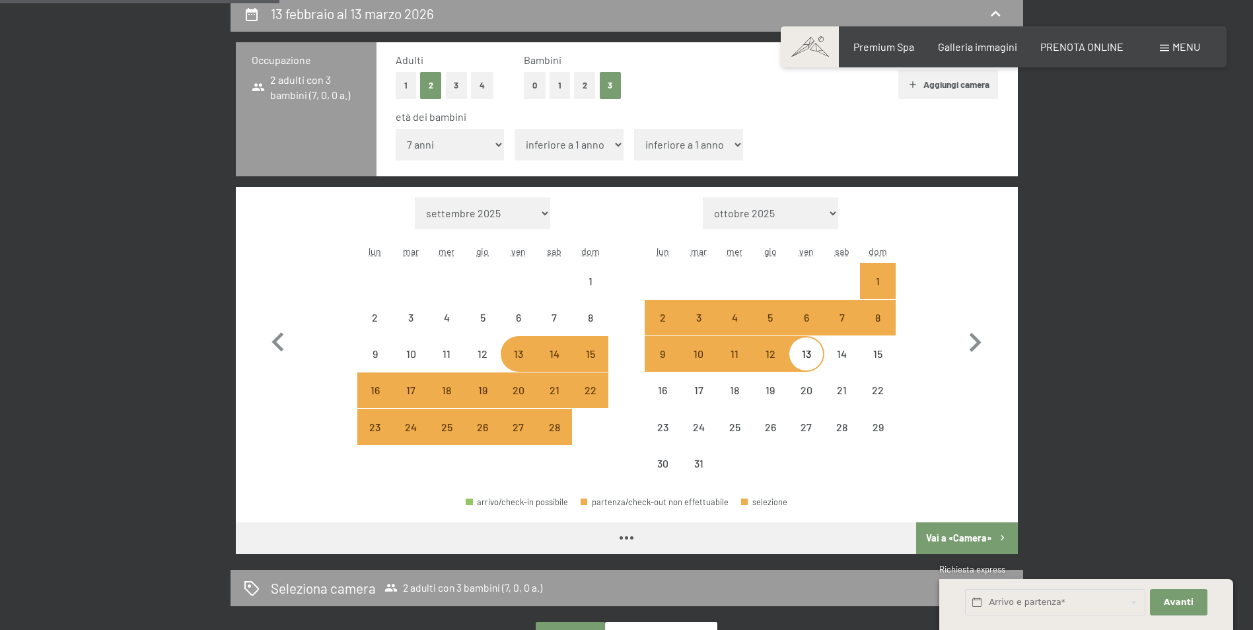
select select "[DATE]"
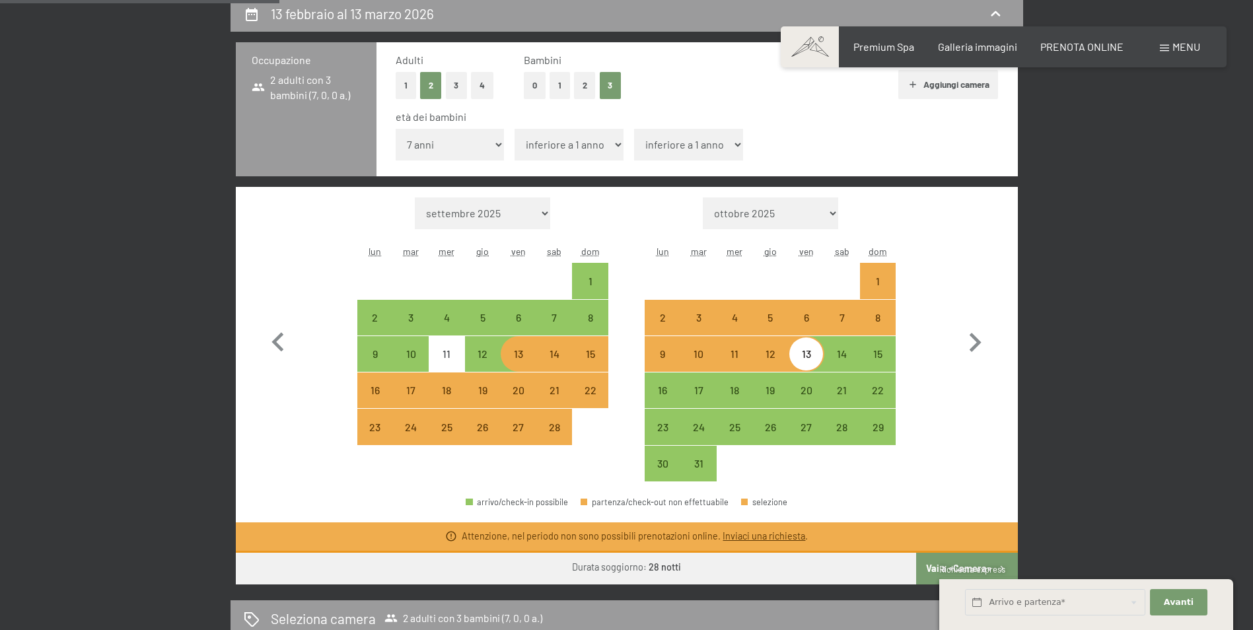
click at [616, 145] on select "inferiore a 1 anno 1 anno 2 anni 3 anni 4 anni 5 anni 6 anni 7 anni 8 anni 9 an…" at bounding box center [568, 145] width 109 height 32
select select "12"
click at [514, 129] on select "inferiore a 1 anno 1 anno 2 anni 3 anni 4 anni 5 anni 6 anni 7 anni 8 anni 9 an…" at bounding box center [568, 145] width 109 height 32
select select "[DATE]"
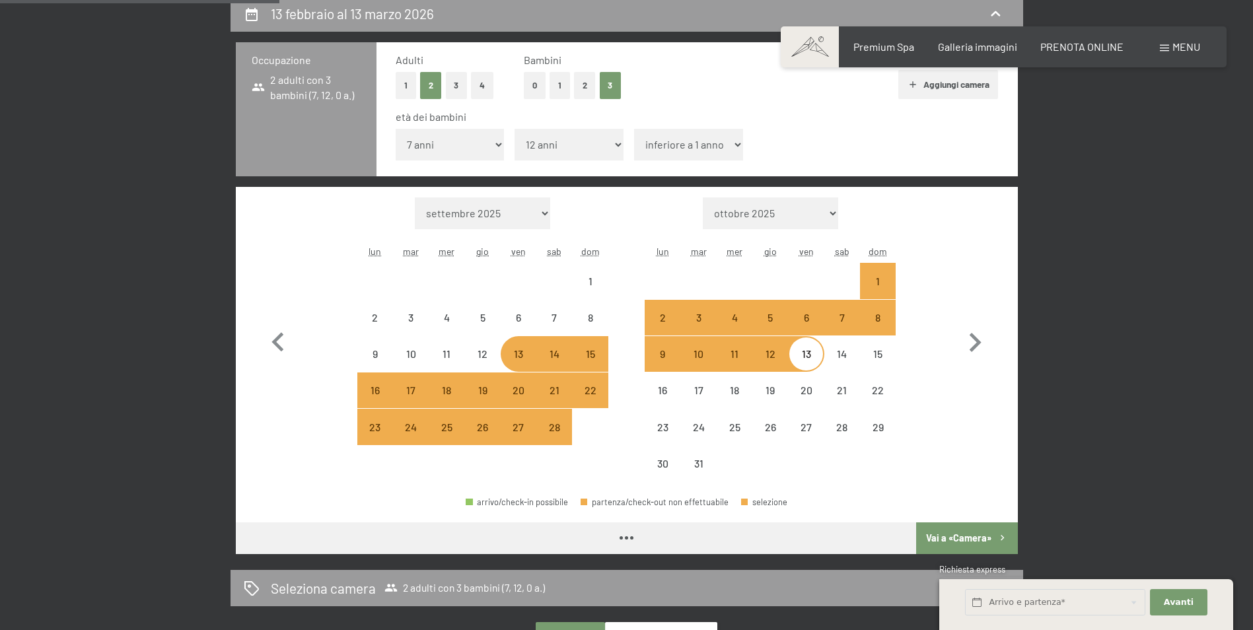
select select "[DATE]"
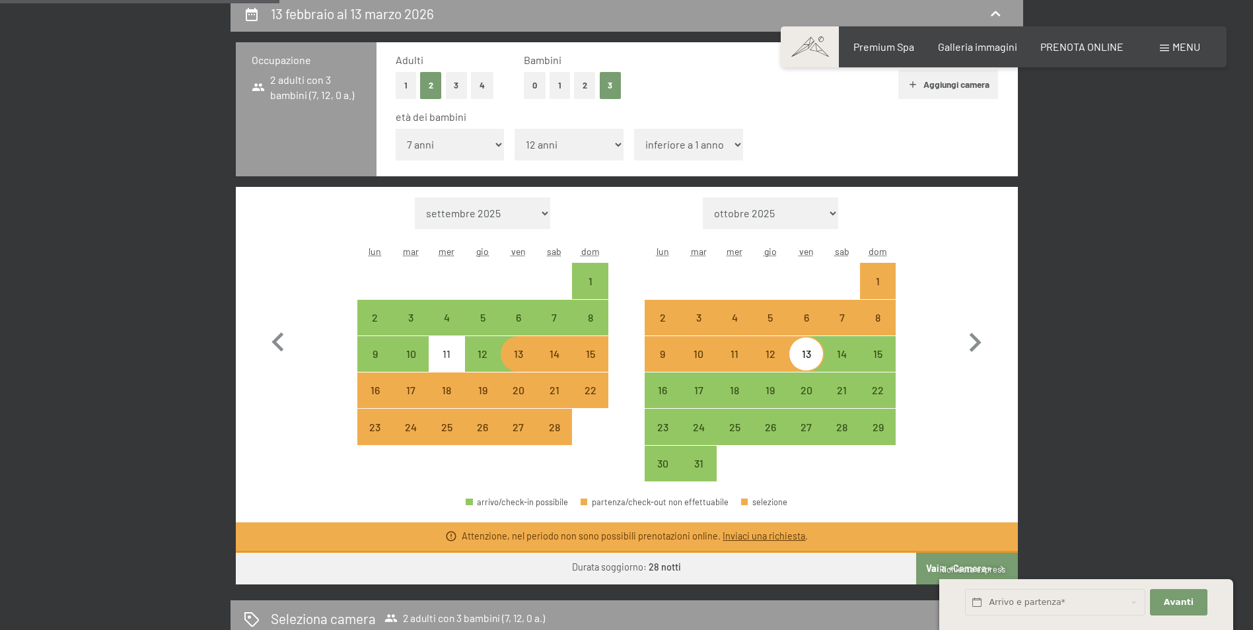
click at [735, 145] on select "inferiore a 1 anno 1 anno 2 anni 3 anni 4 anni 5 anni 6 anni 7 anni 8 anni 9 an…" at bounding box center [688, 145] width 109 height 32
select select "13"
click at [634, 129] on select "inferiore a 1 anno 1 anno 2 anni 3 anni 4 anni 5 anni 6 anni 7 anni 8 anni 9 an…" at bounding box center [688, 145] width 109 height 32
select select "[DATE]"
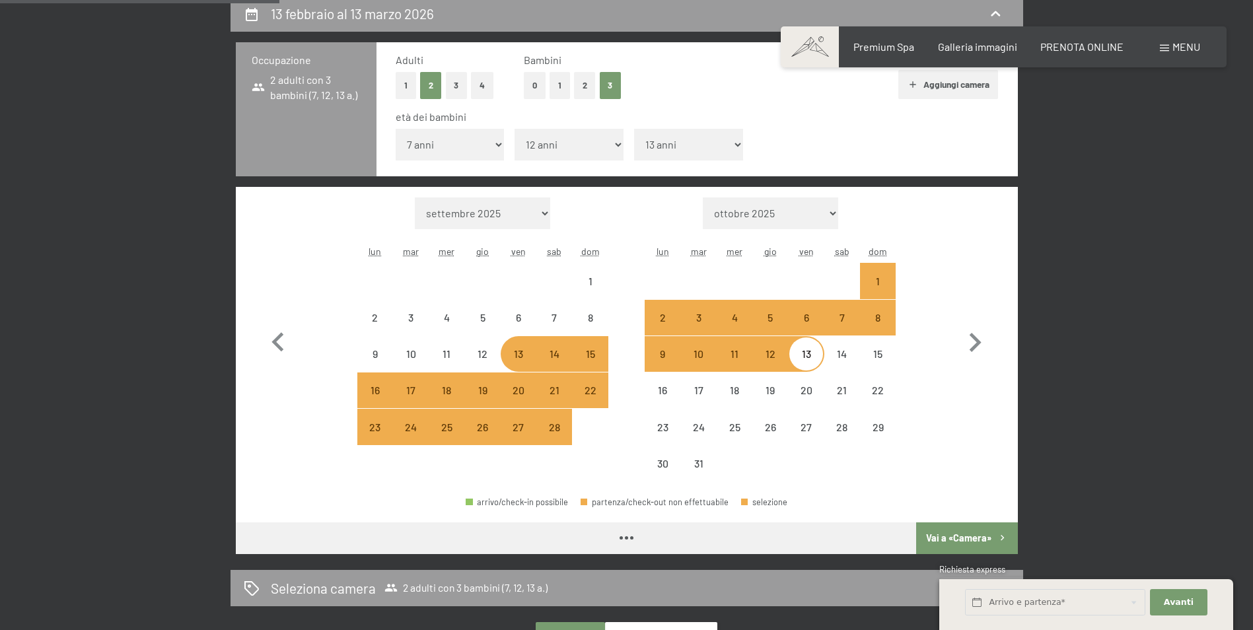
select select "[DATE]"
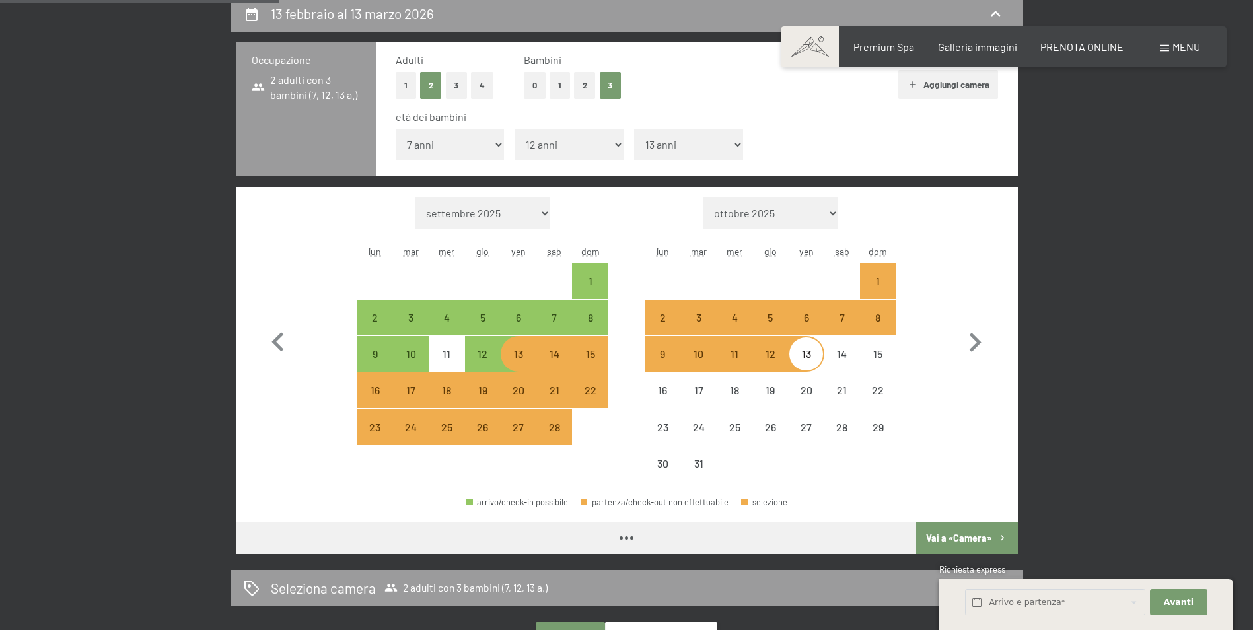
click at [805, 359] on div "13" at bounding box center [805, 365] width 33 height 33
select select "[DATE]"
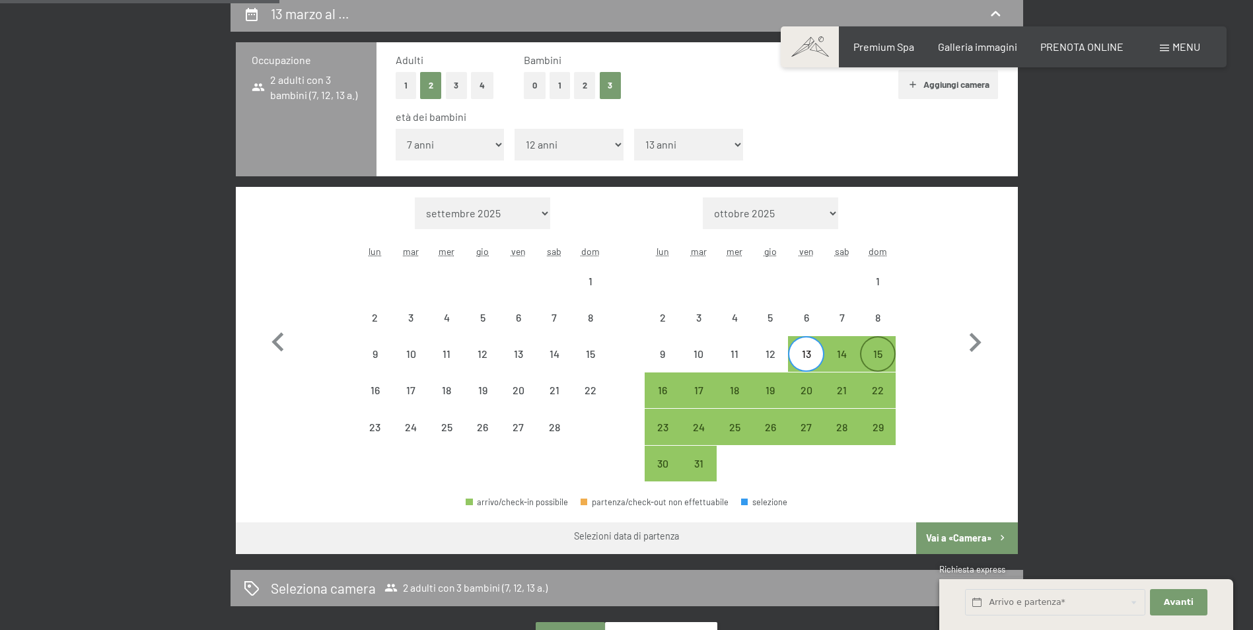
click at [884, 354] on div "15" at bounding box center [877, 365] width 33 height 33
select select "[DATE]"
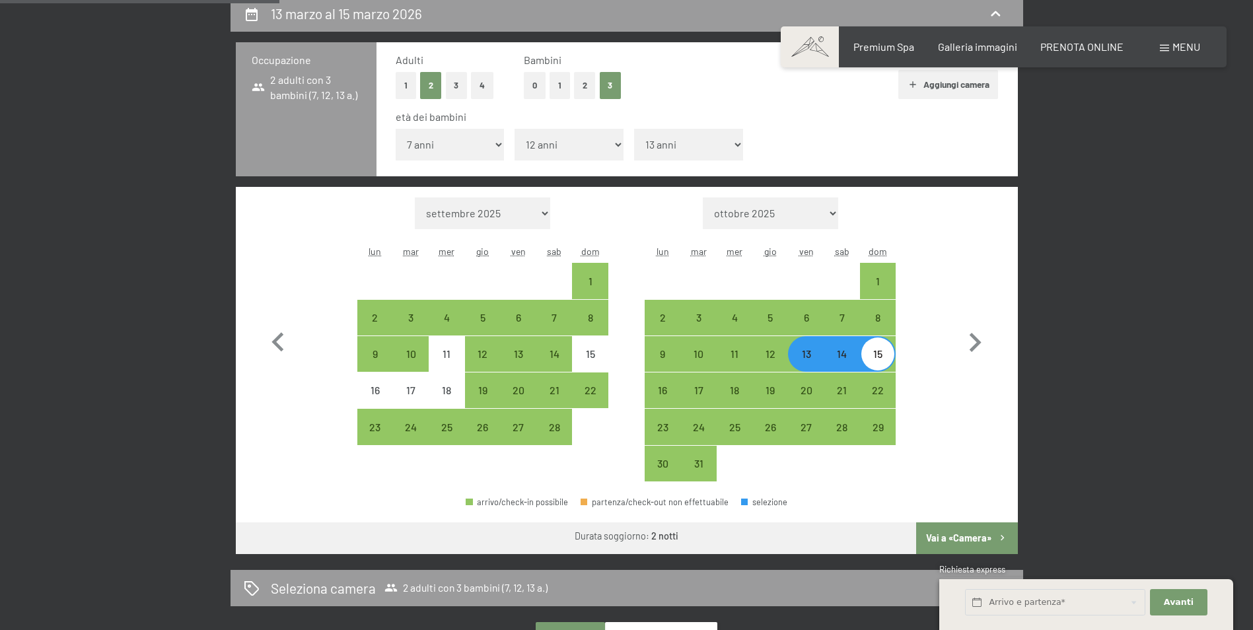
click at [806, 356] on div "13" at bounding box center [805, 365] width 33 height 33
select select "[DATE]"
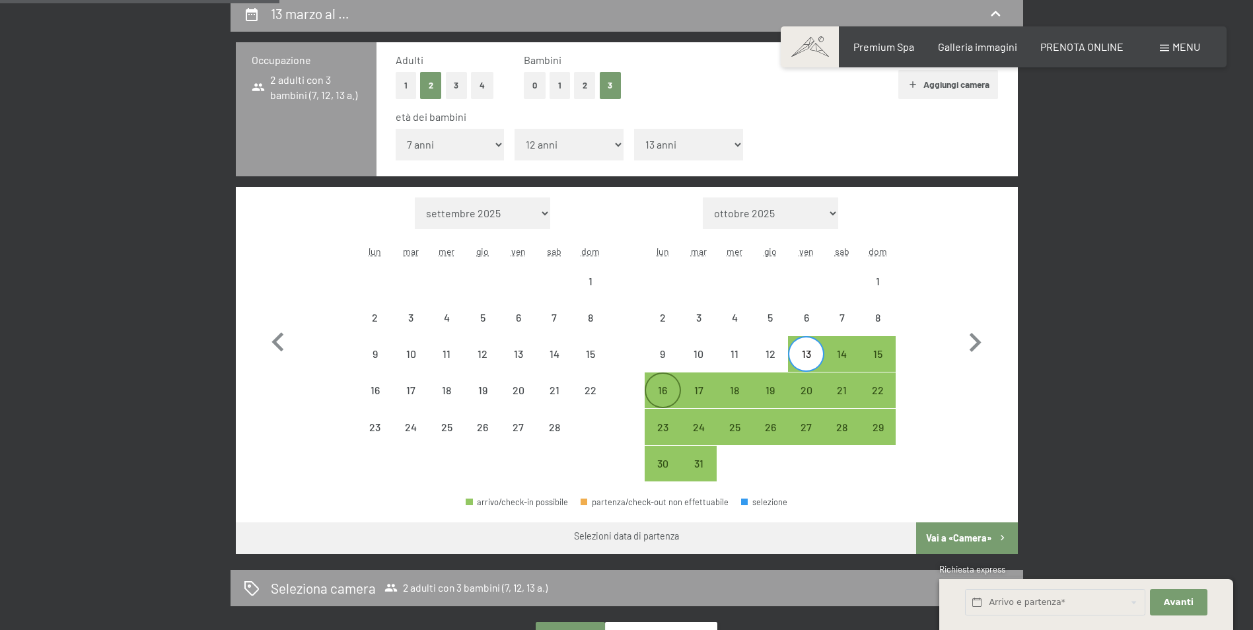
click at [667, 391] on div "16" at bounding box center [662, 401] width 33 height 33
select select "[DATE]"
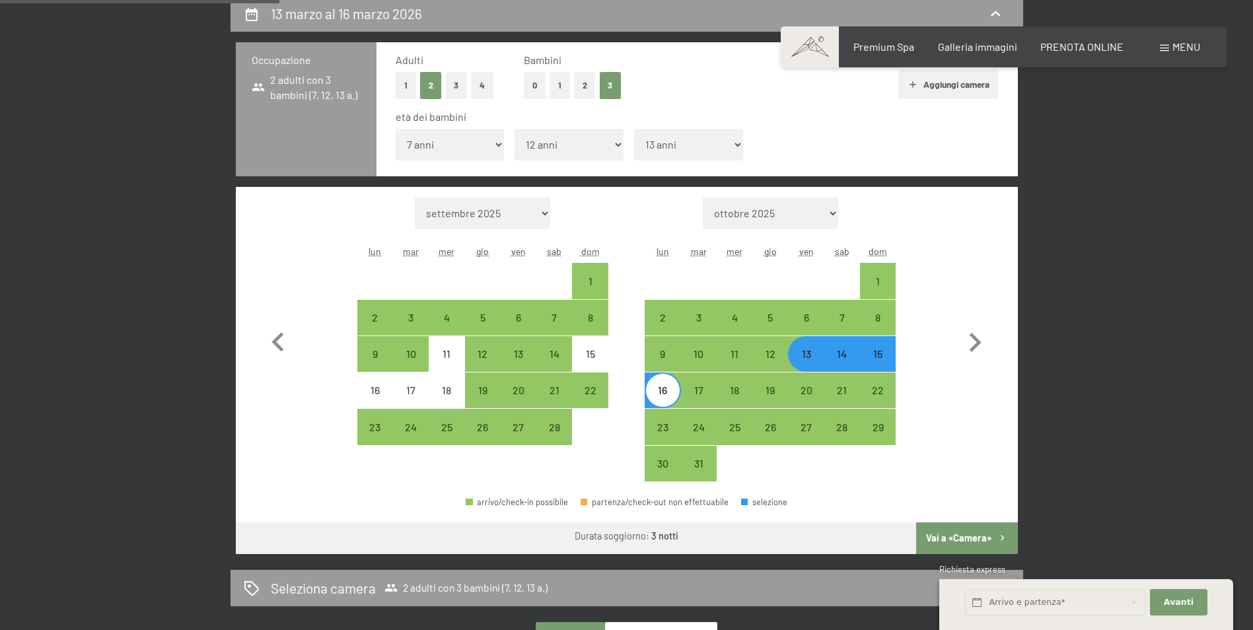
click at [968, 538] on button "Vai a «Camera»" at bounding box center [966, 538] width 101 height 32
select select "[DATE]"
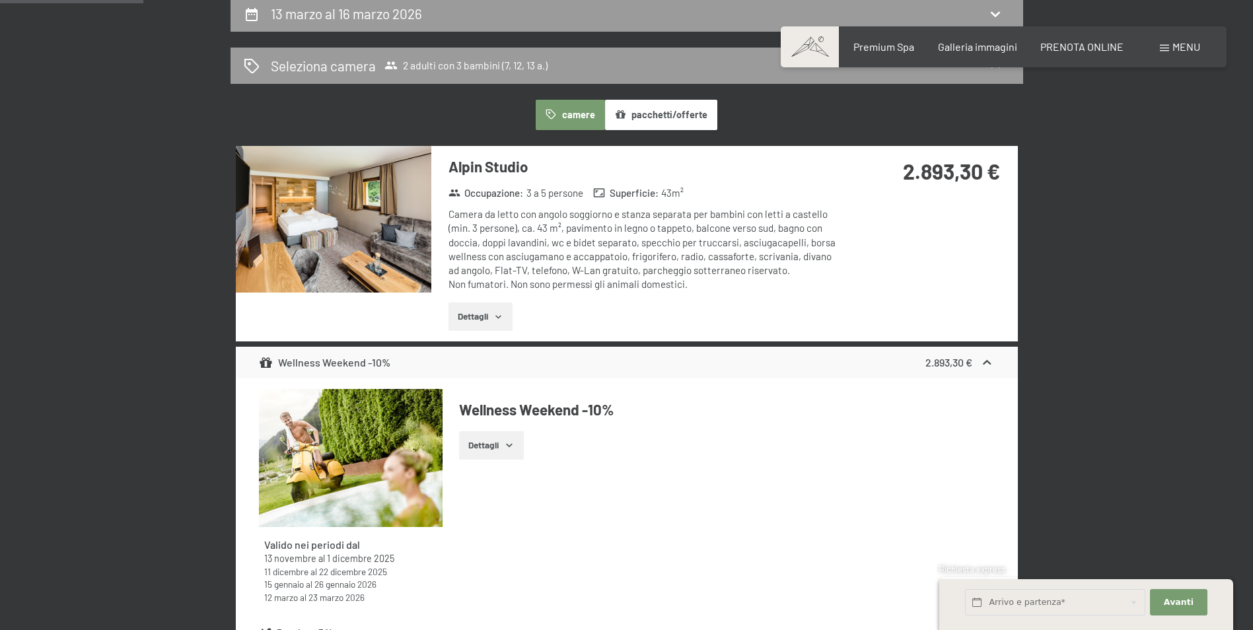
click at [346, 225] on img at bounding box center [333, 219] width 195 height 147
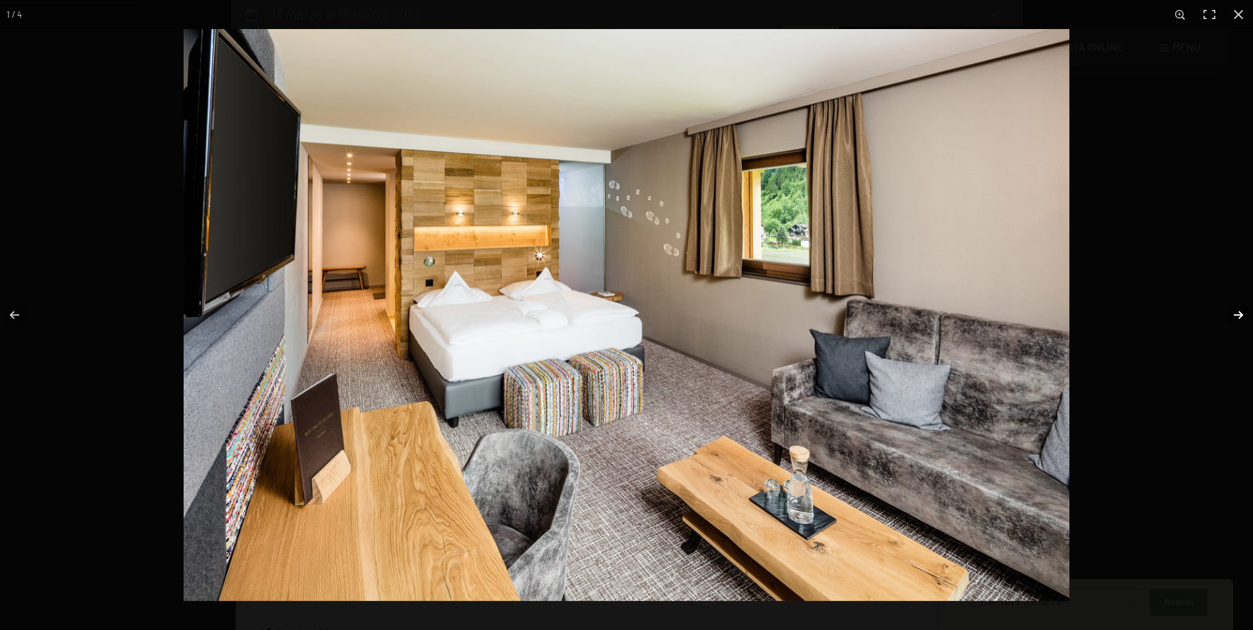
click at [1241, 313] on button "button" at bounding box center [1230, 315] width 46 height 66
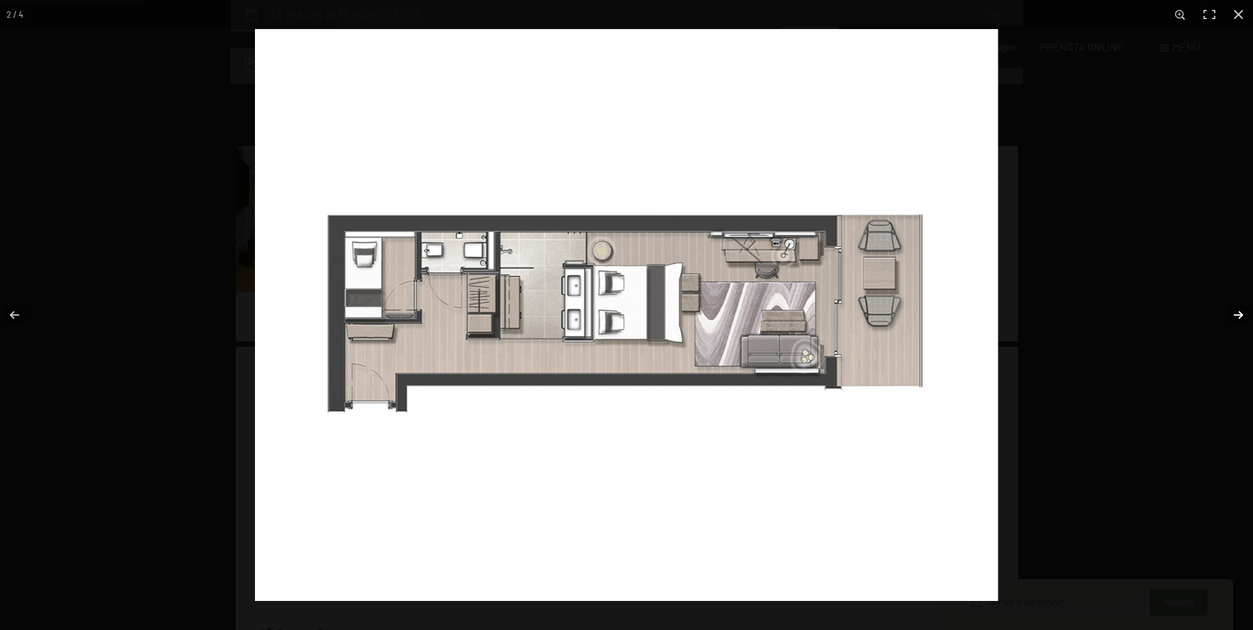
click at [1235, 314] on button "button" at bounding box center [1230, 315] width 46 height 66
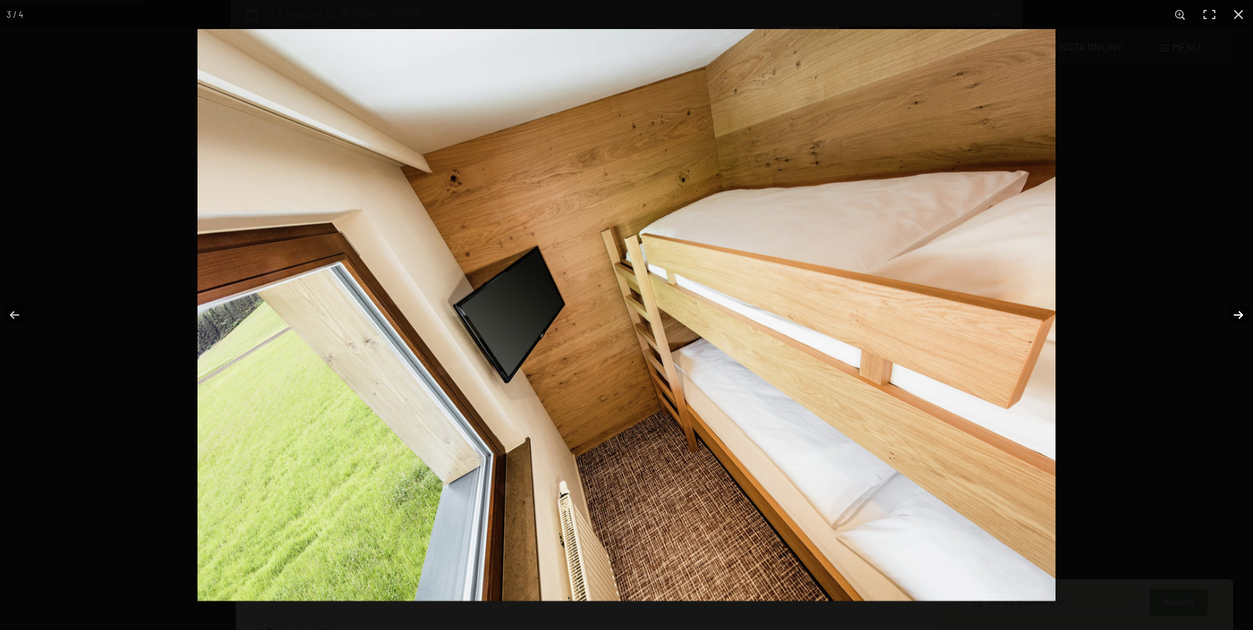
click at [1238, 315] on button "button" at bounding box center [1230, 315] width 46 height 66
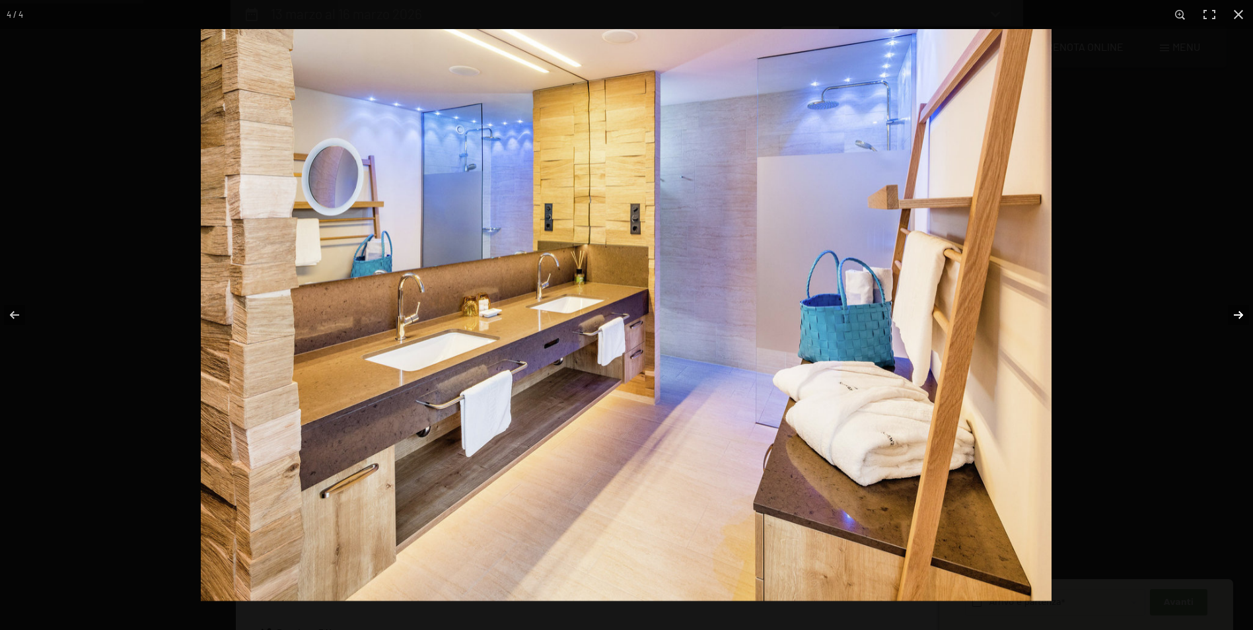
click at [1238, 317] on button "button" at bounding box center [1230, 315] width 46 height 66
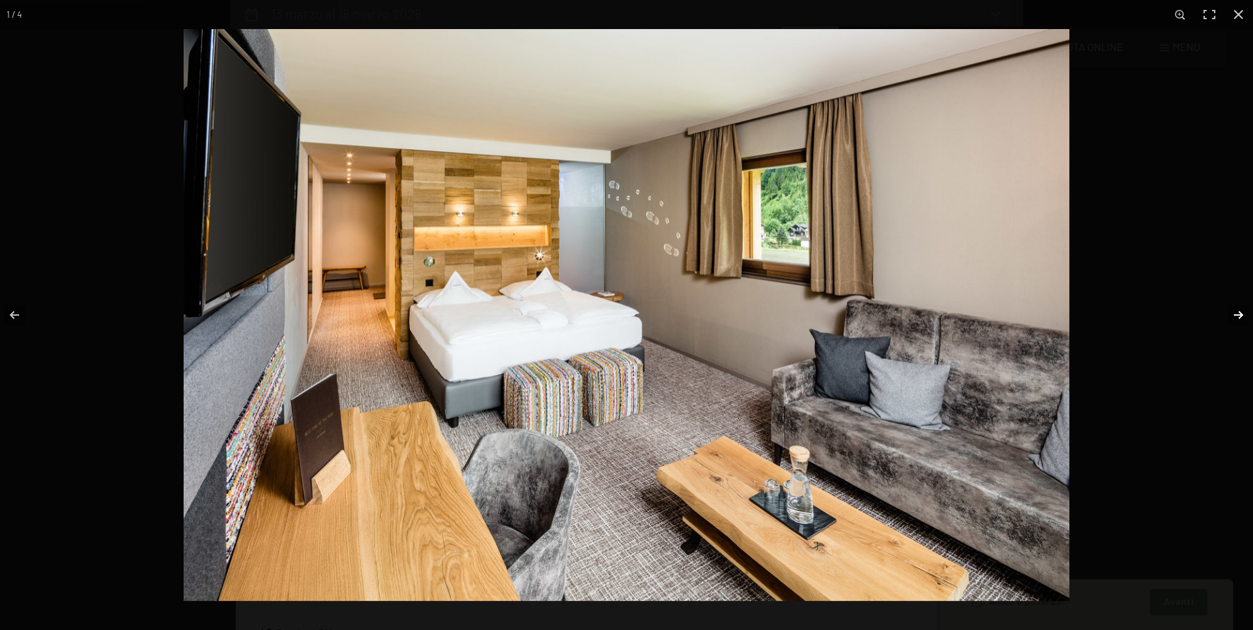
click at [1238, 317] on button "button" at bounding box center [1230, 315] width 46 height 66
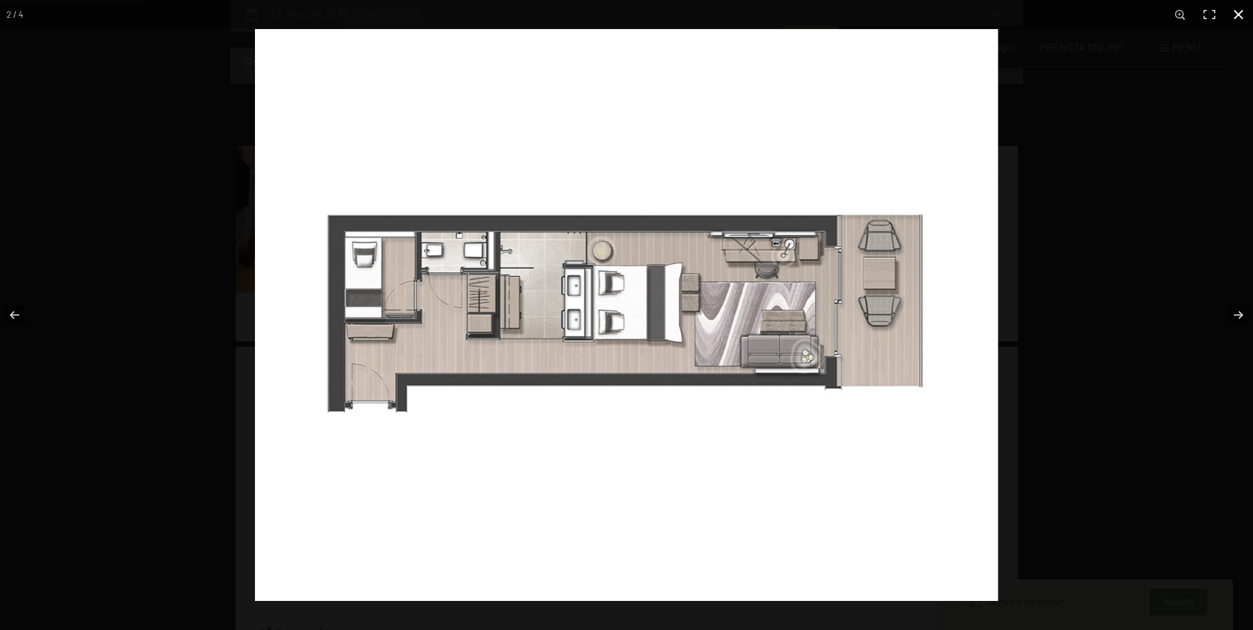
click at [1242, 14] on button "button" at bounding box center [1238, 14] width 29 height 29
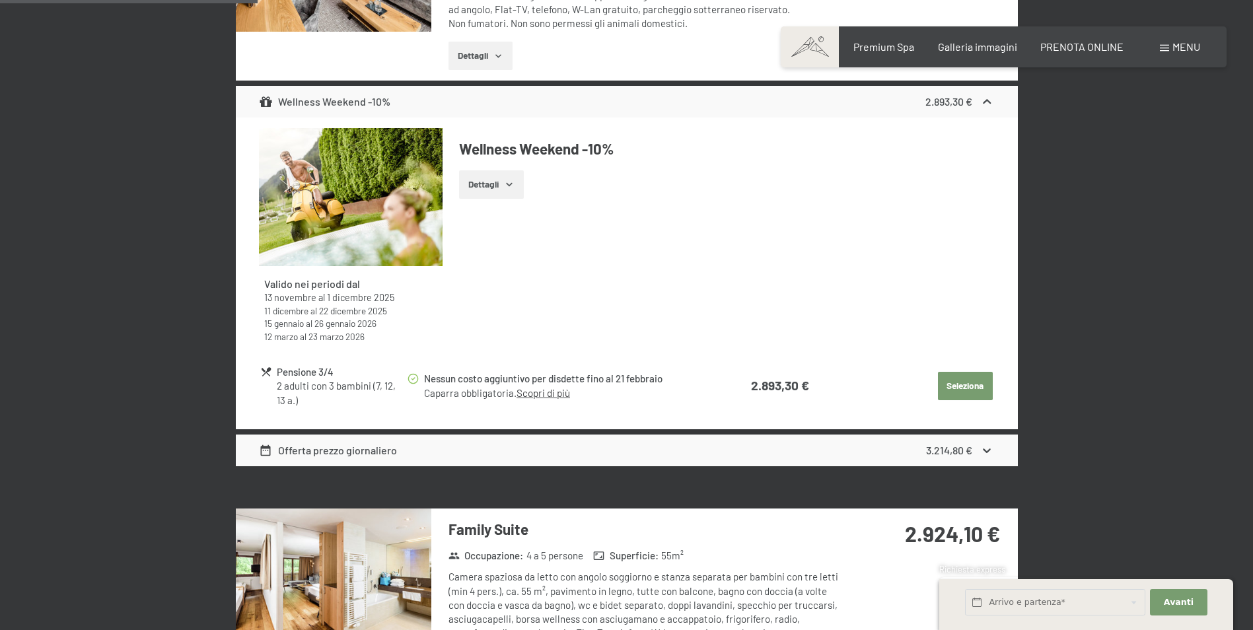
scroll to position [594, 0]
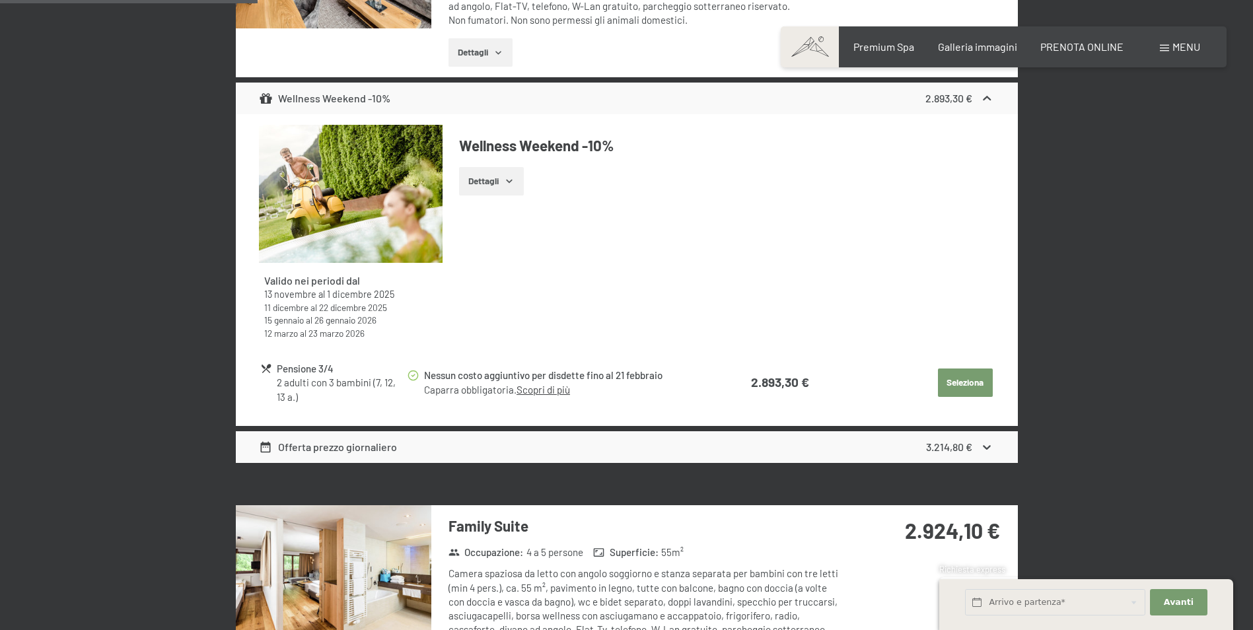
click at [511, 182] on icon "button" at bounding box center [509, 181] width 6 height 3
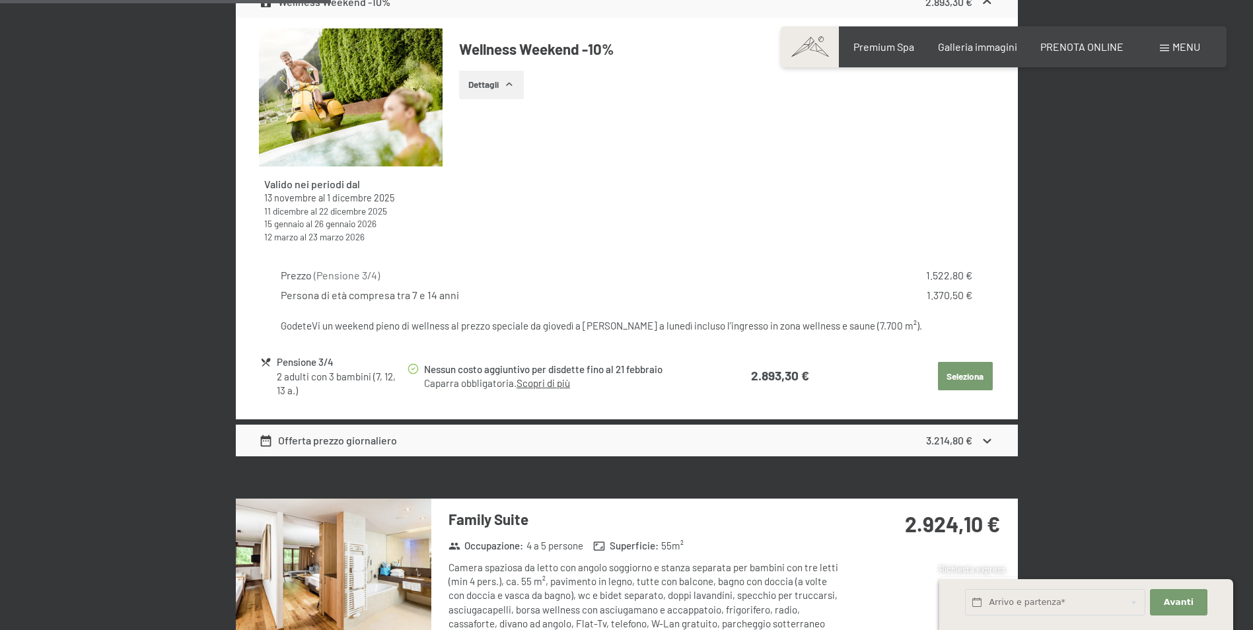
scroll to position [792, 0]
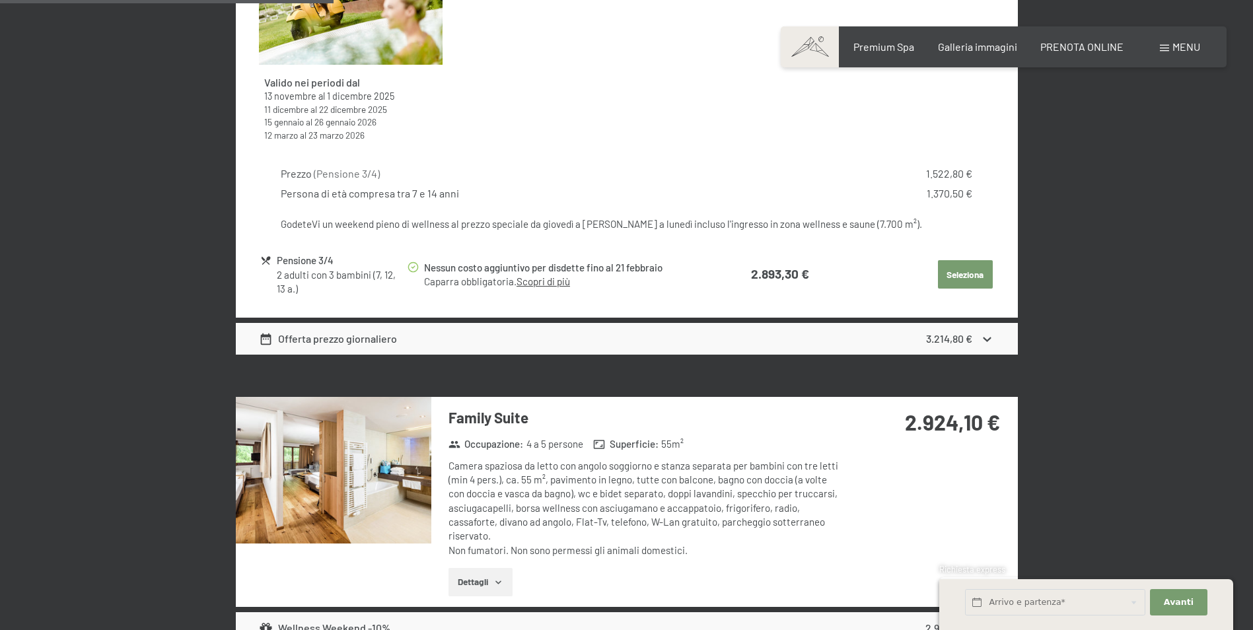
click at [988, 337] on icon at bounding box center [987, 339] width 14 height 14
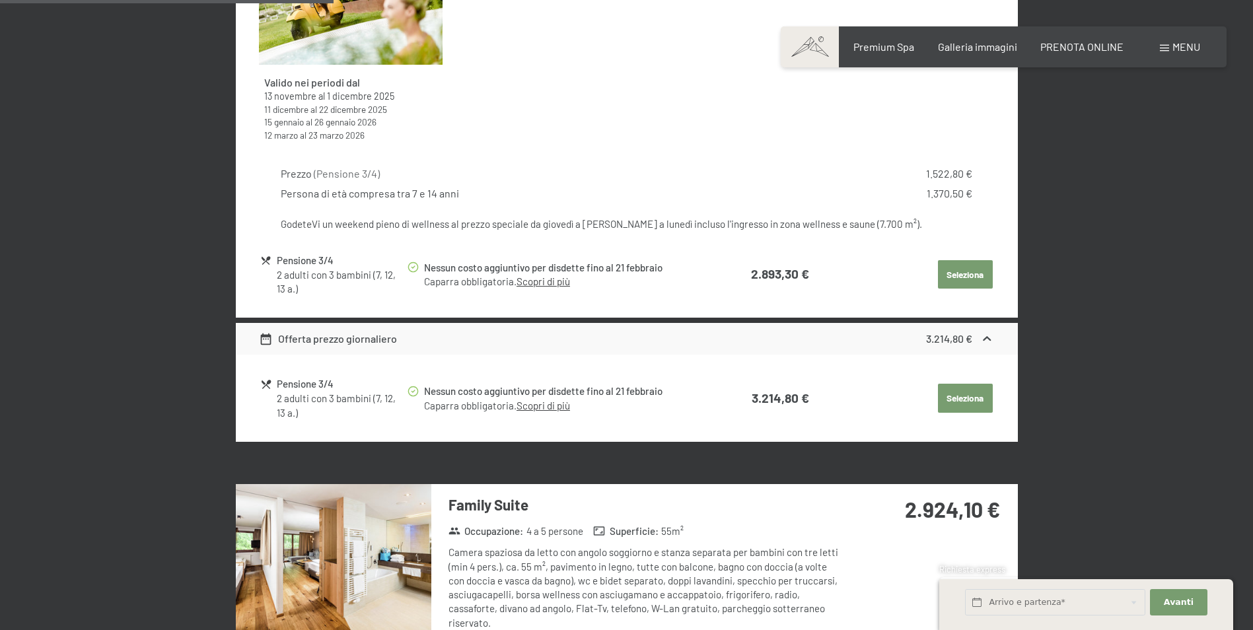
click at [986, 338] on icon at bounding box center [987, 338] width 8 height 5
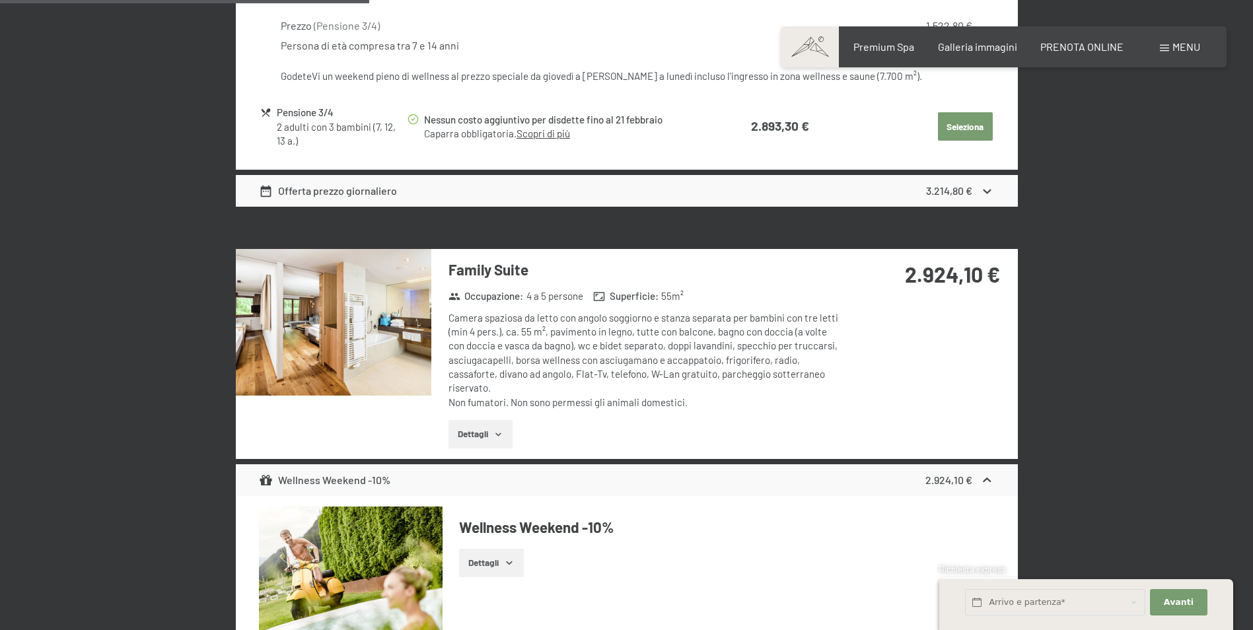
scroll to position [1057, 0]
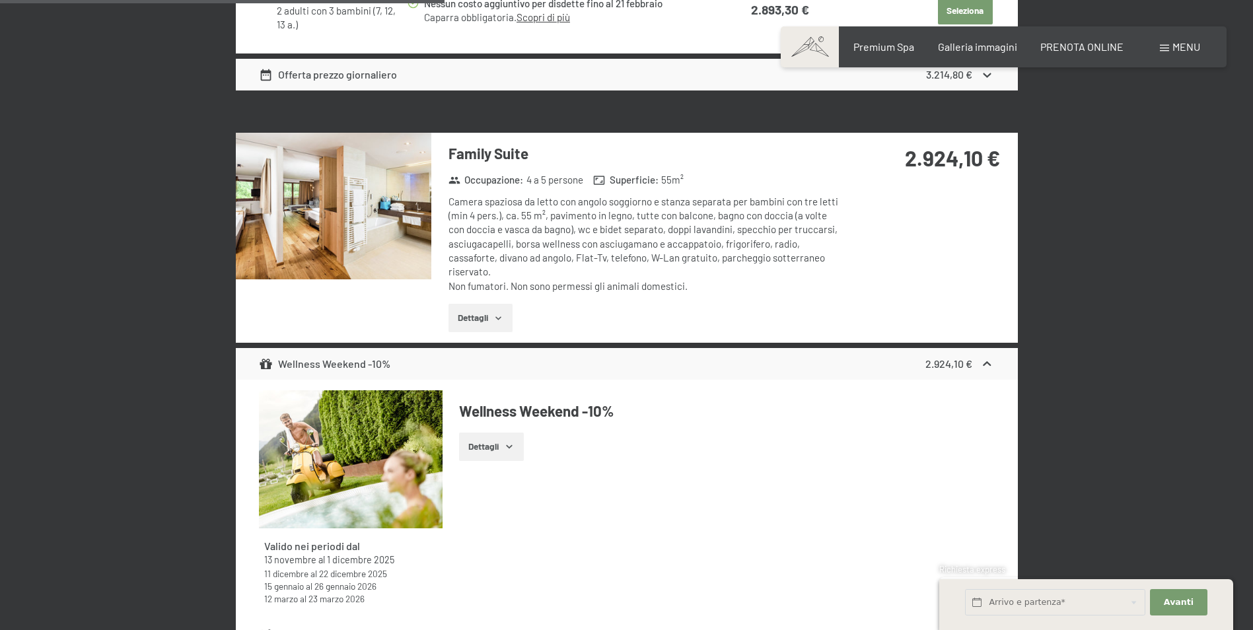
click at [483, 316] on button "Dettagli" at bounding box center [480, 318] width 64 height 29
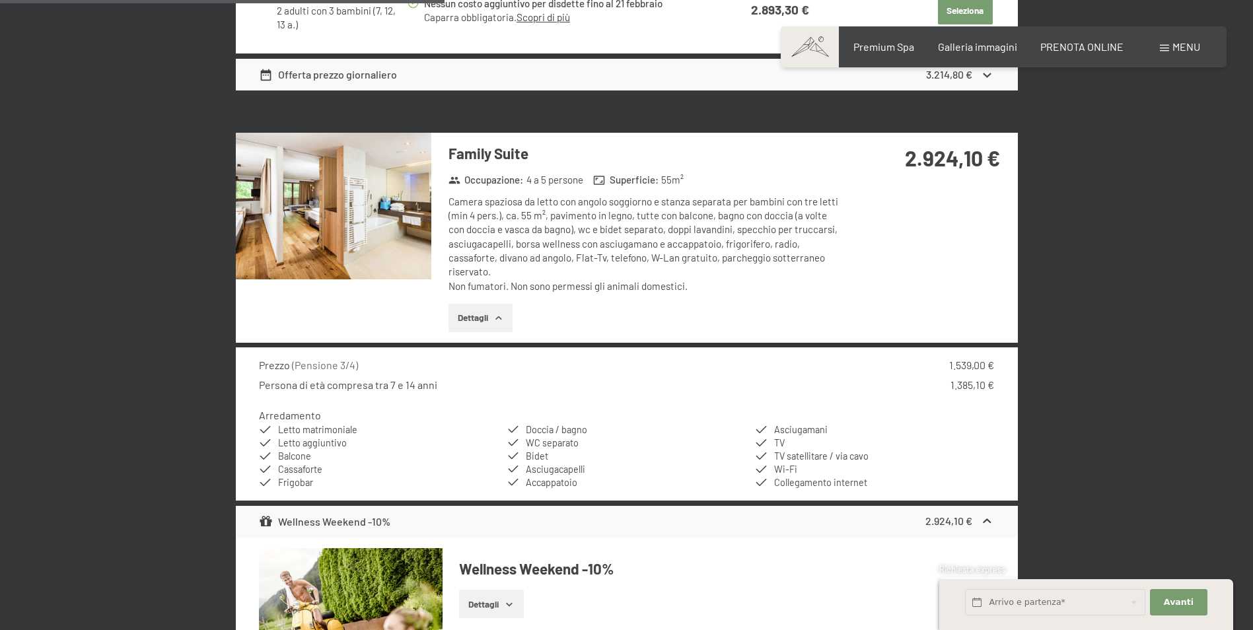
click at [380, 217] on img at bounding box center [333, 206] width 195 height 147
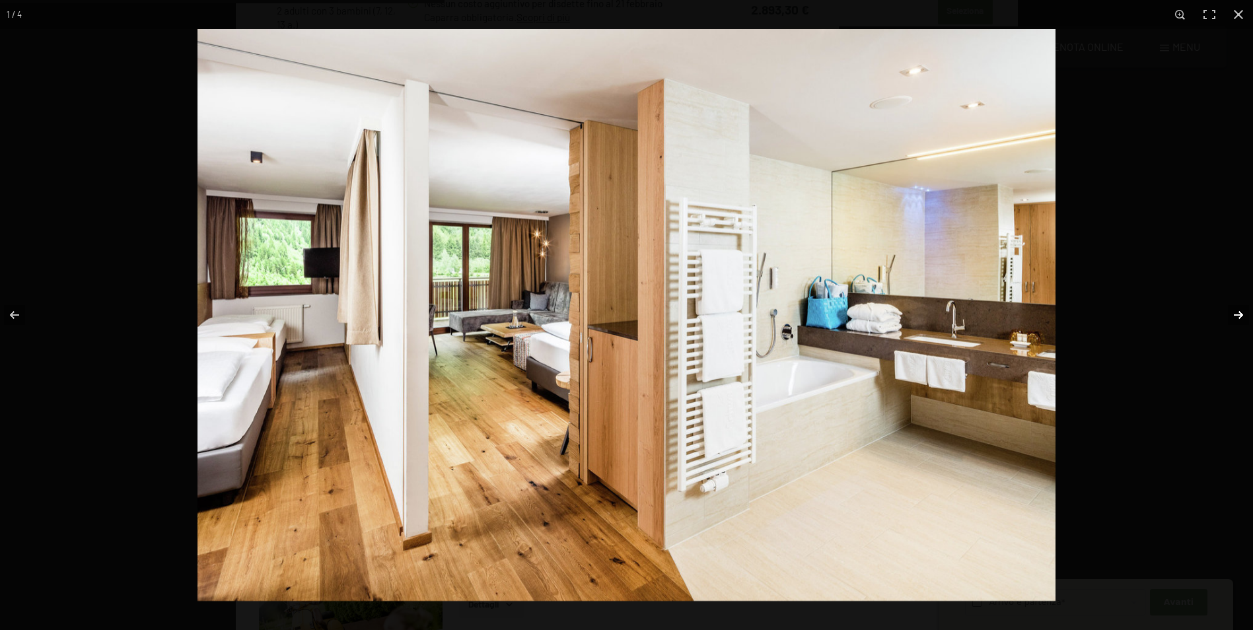
click at [1239, 311] on button "button" at bounding box center [1230, 315] width 46 height 66
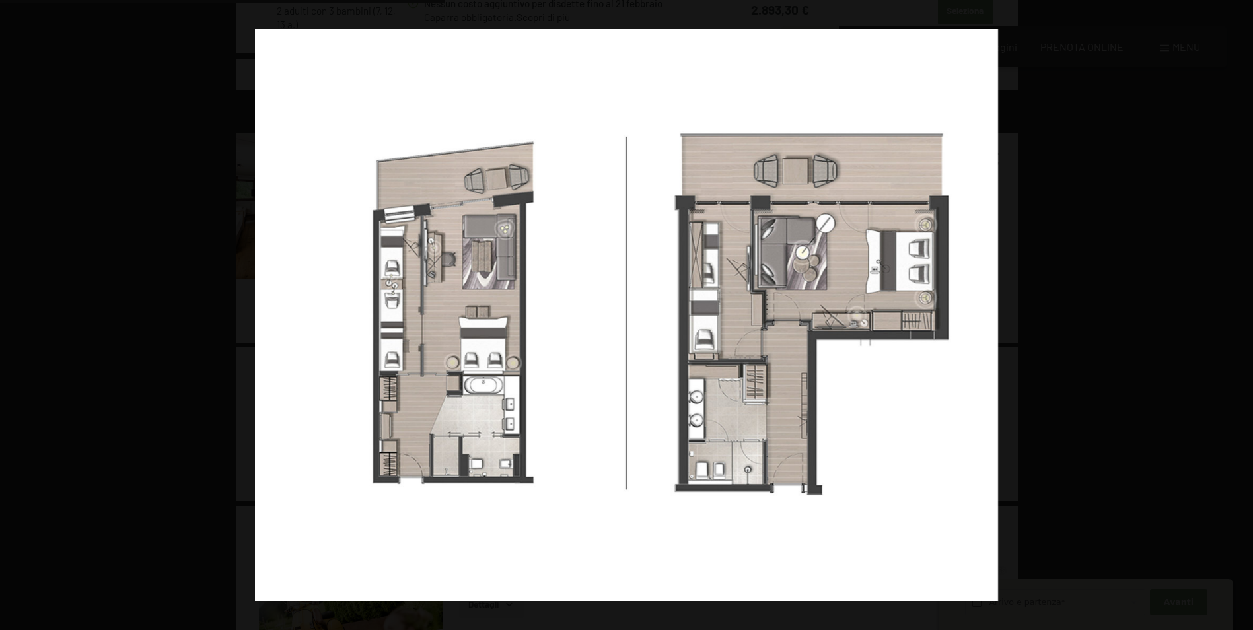
click at [1239, 311] on button "button" at bounding box center [1230, 315] width 46 height 66
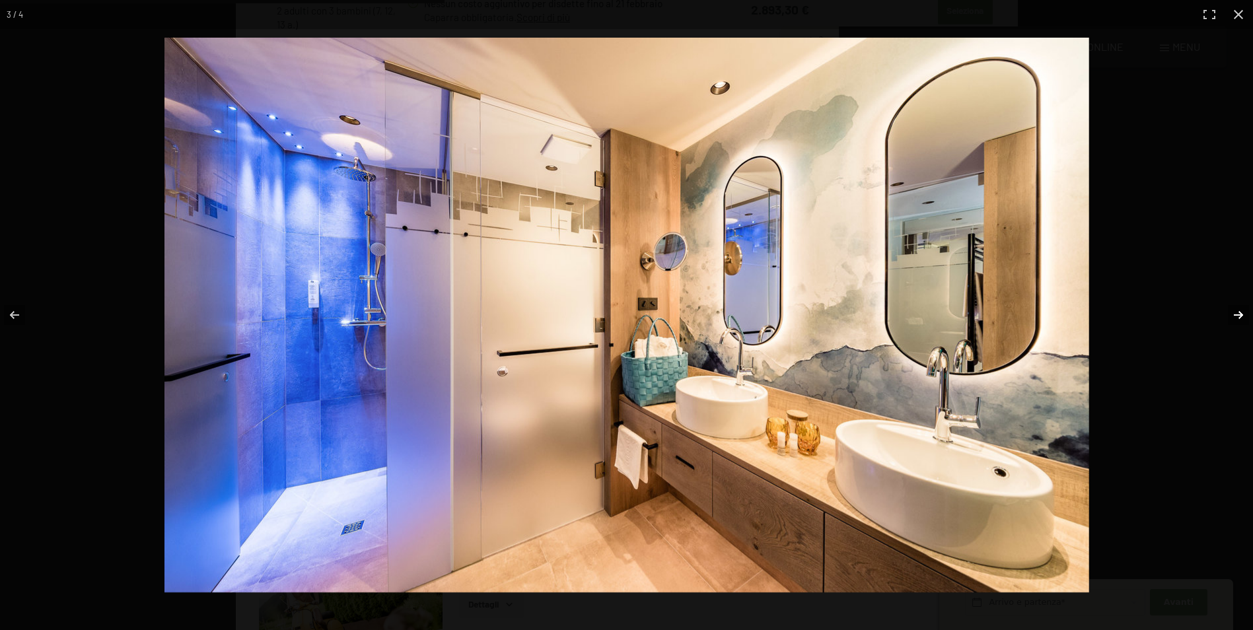
click at [1238, 317] on button "button" at bounding box center [1230, 315] width 46 height 66
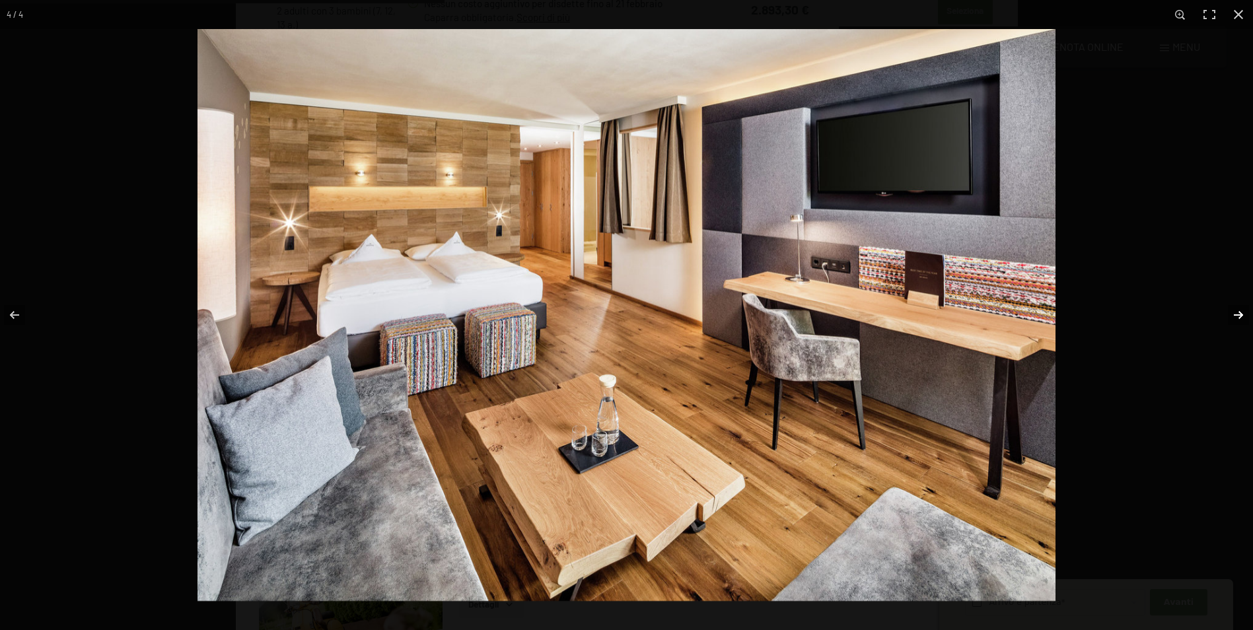
click at [1237, 317] on button "button" at bounding box center [1230, 315] width 46 height 66
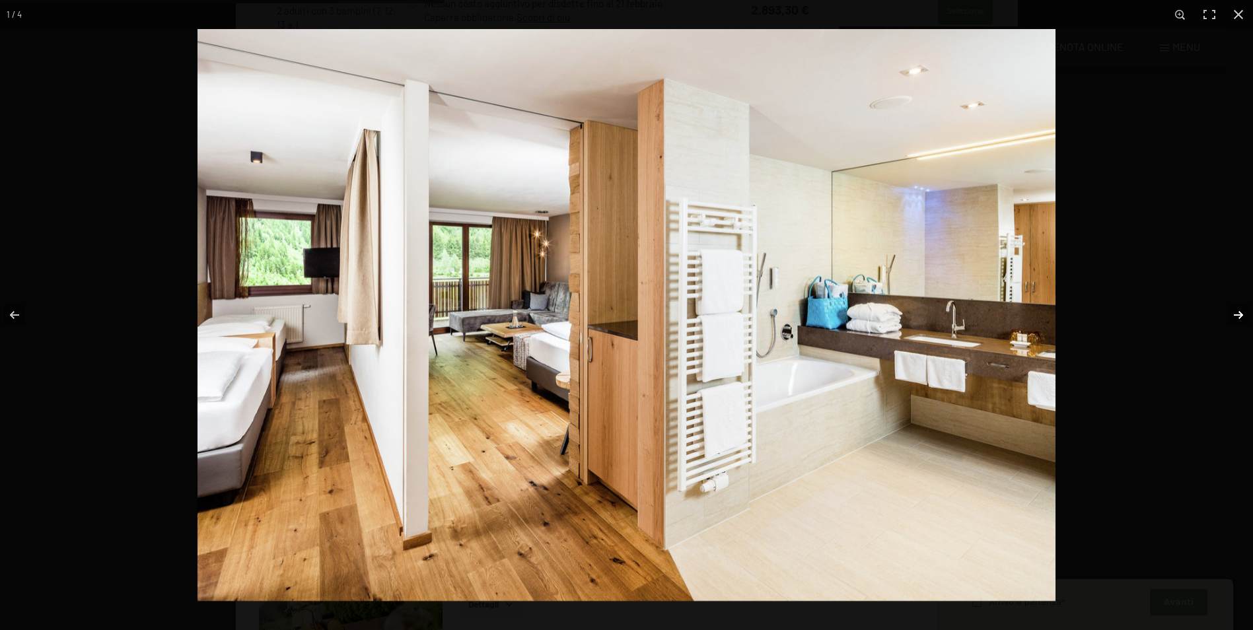
click at [1236, 318] on button "button" at bounding box center [1230, 315] width 46 height 66
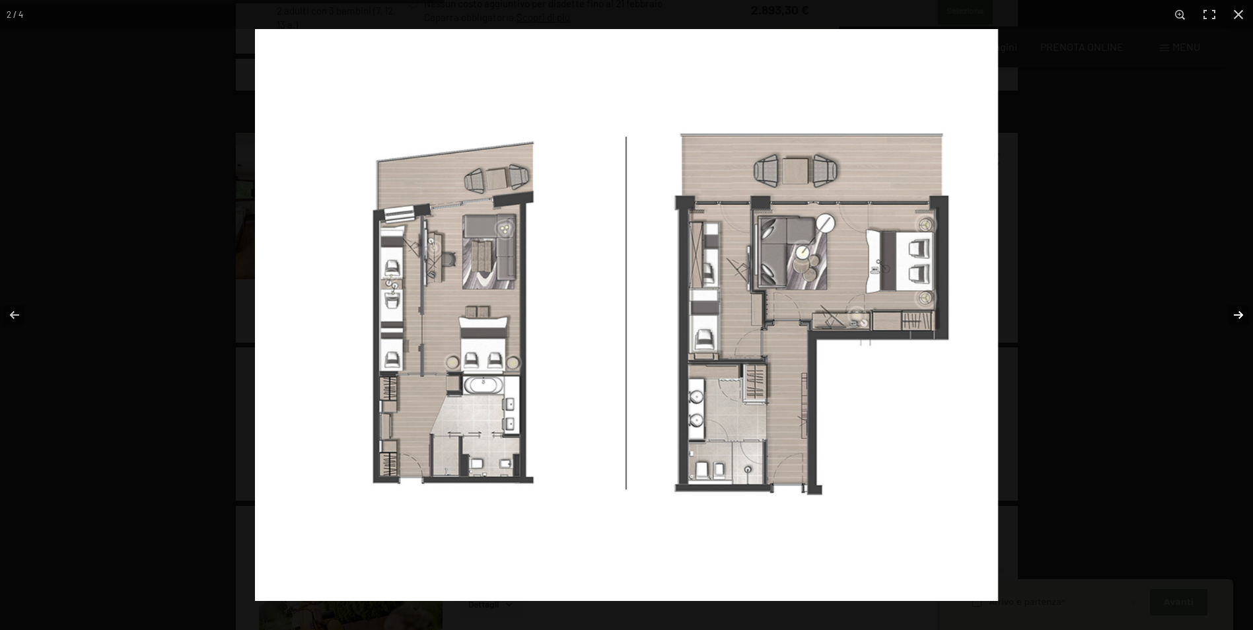
click at [1236, 318] on button "button" at bounding box center [1230, 315] width 46 height 66
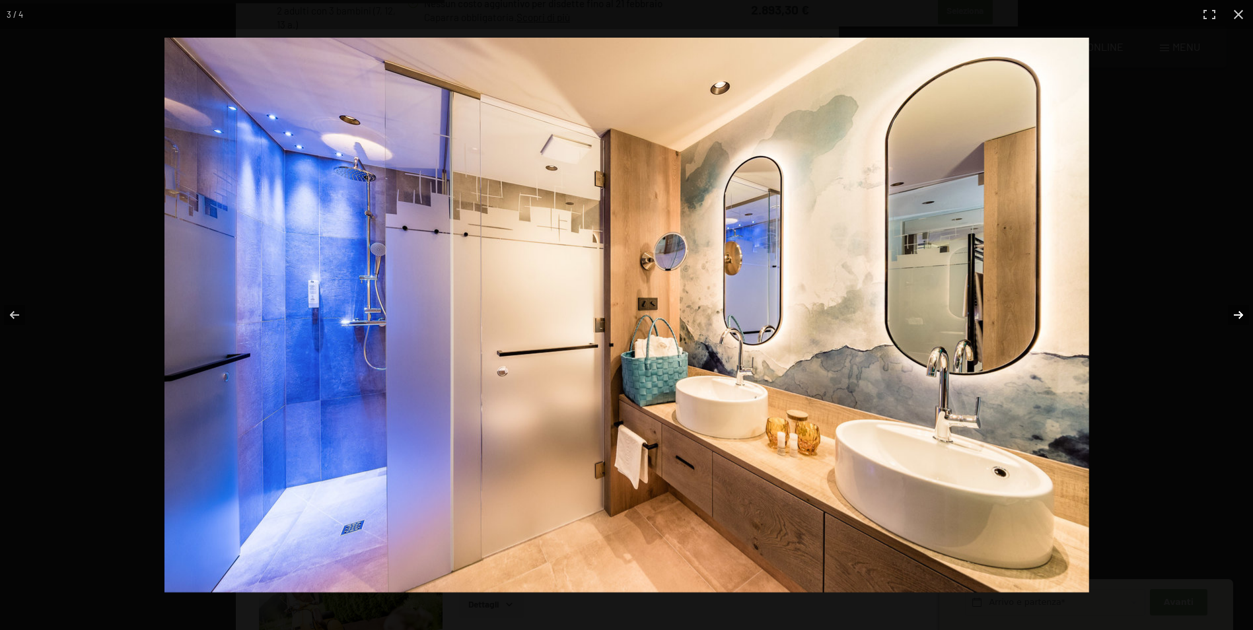
click at [1236, 318] on button "button" at bounding box center [1230, 315] width 46 height 66
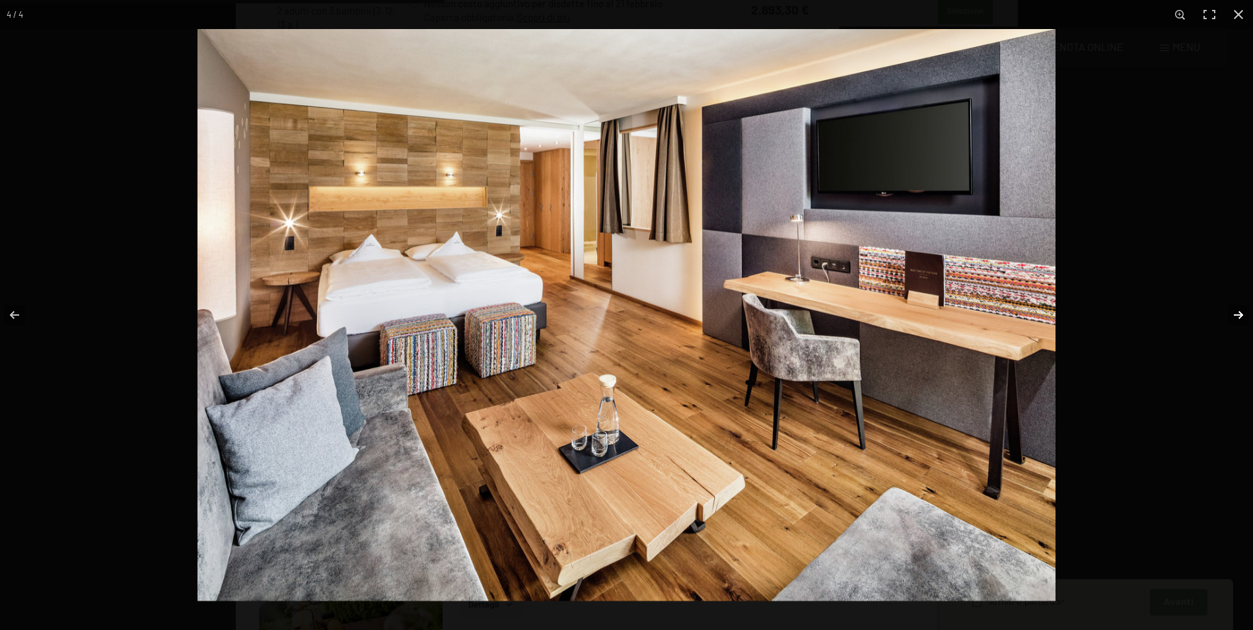
click at [1239, 316] on button "button" at bounding box center [1230, 315] width 46 height 66
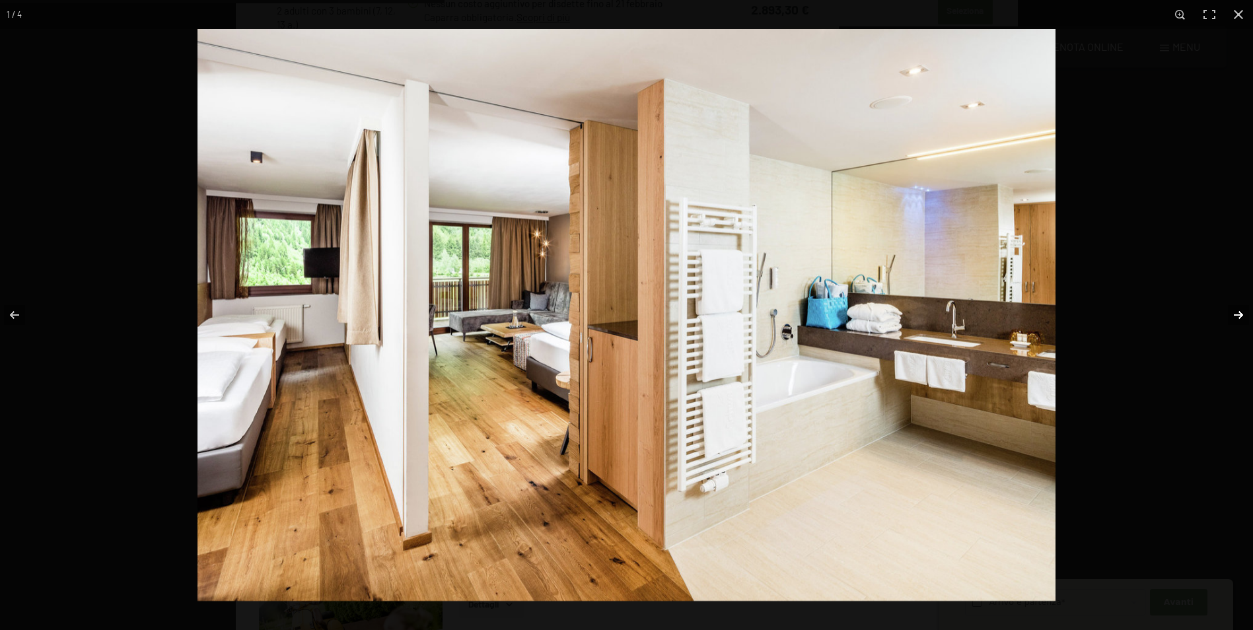
click at [1238, 316] on button "button" at bounding box center [1230, 315] width 46 height 66
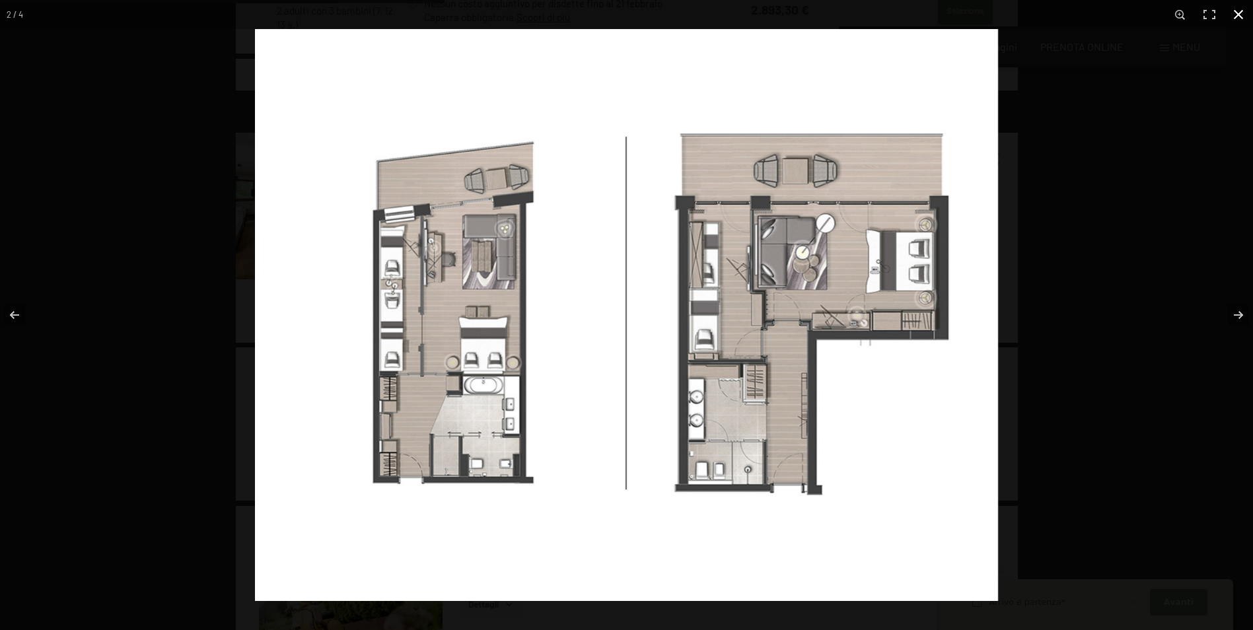
click at [1238, 10] on button "button" at bounding box center [1238, 14] width 29 height 29
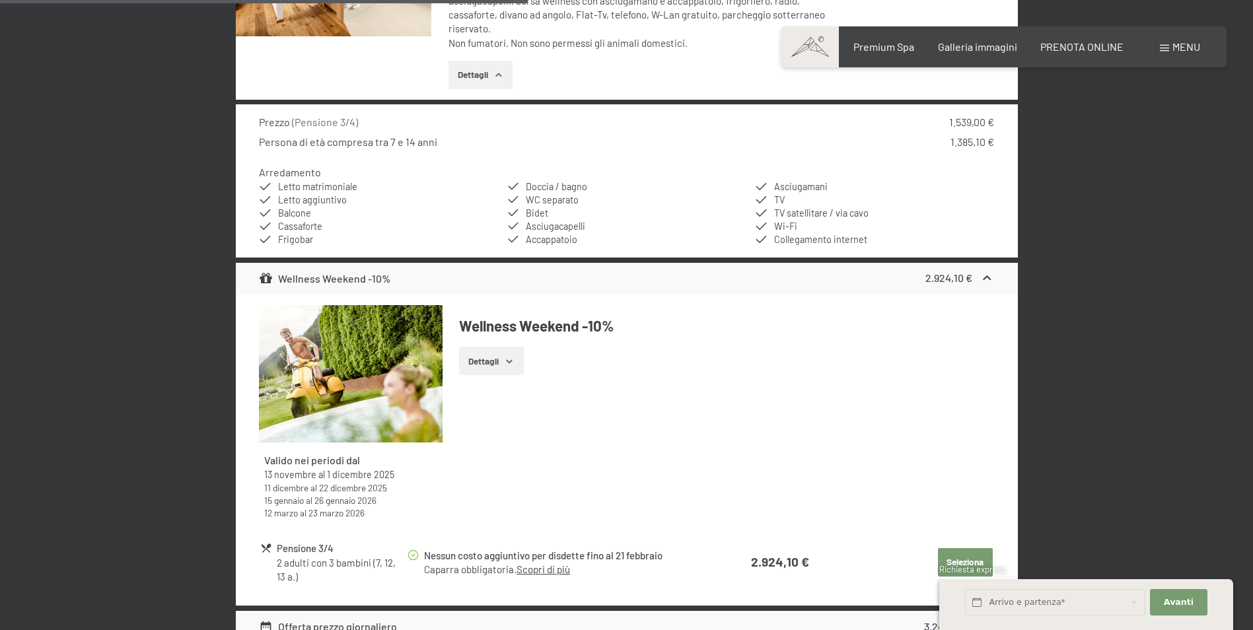
scroll to position [1321, 0]
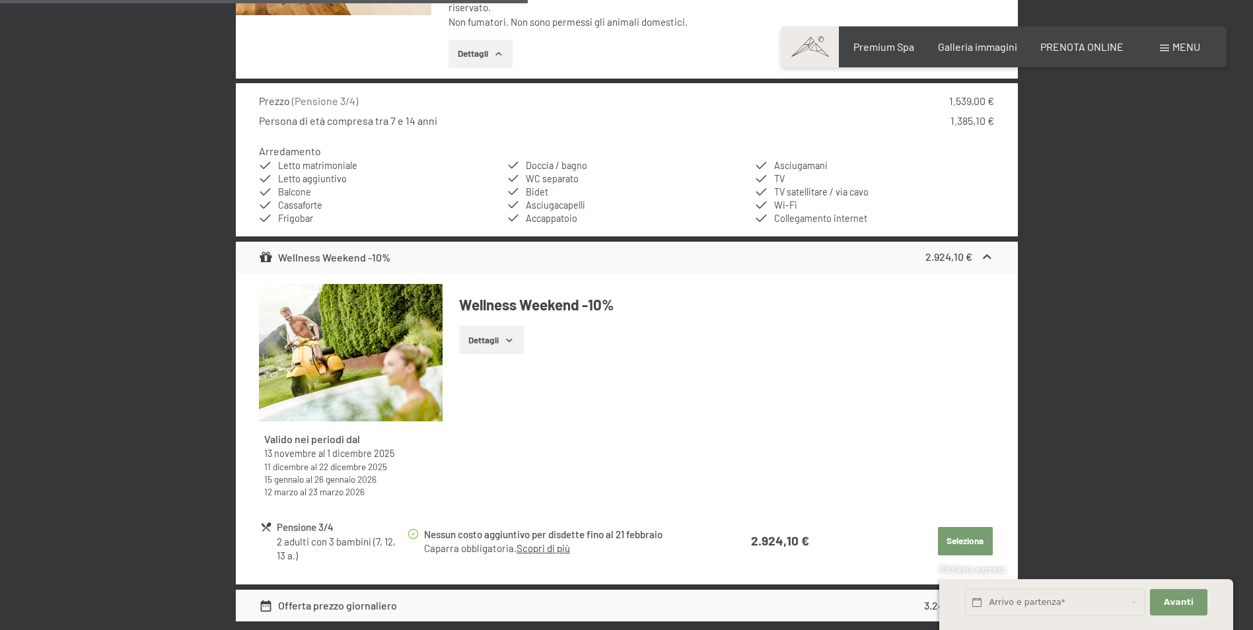
click at [507, 341] on icon "button" at bounding box center [509, 340] width 11 height 11
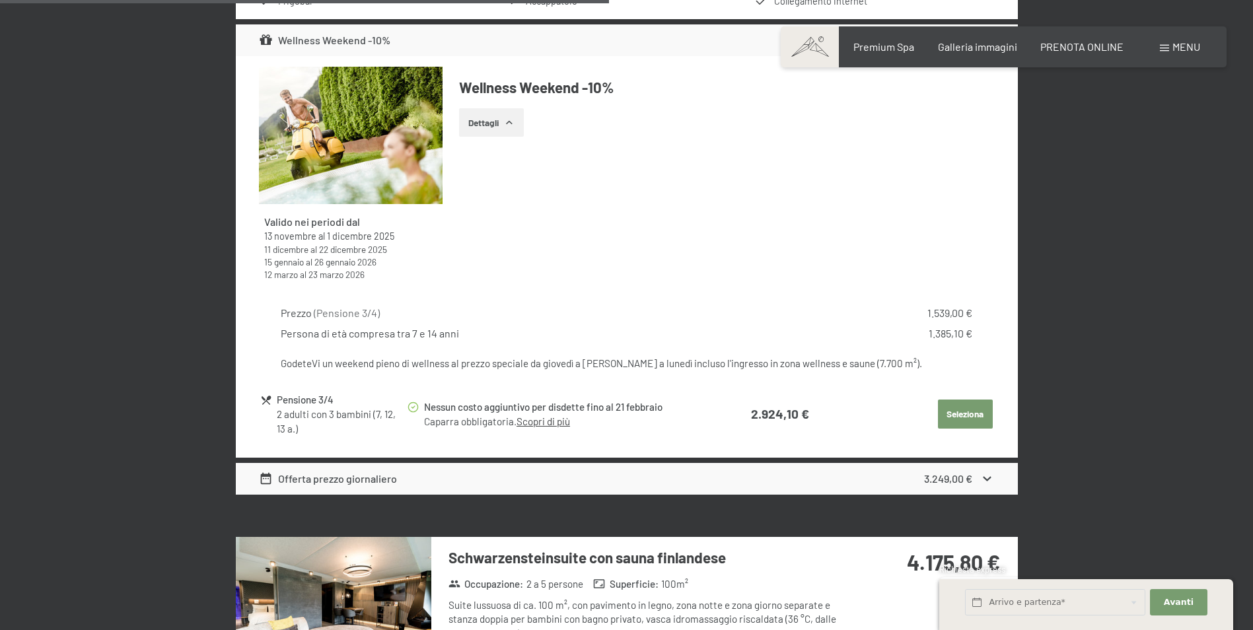
scroll to position [1651, 0]
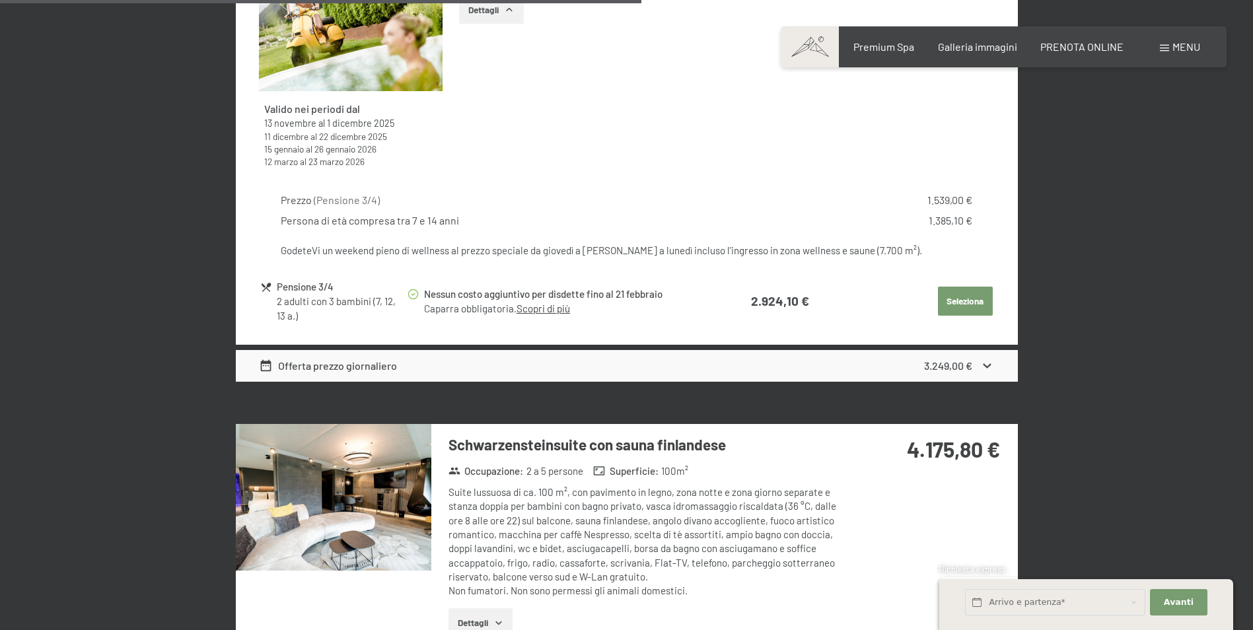
click at [353, 362] on div "Offerta prezzo giornaliero" at bounding box center [328, 366] width 138 height 16
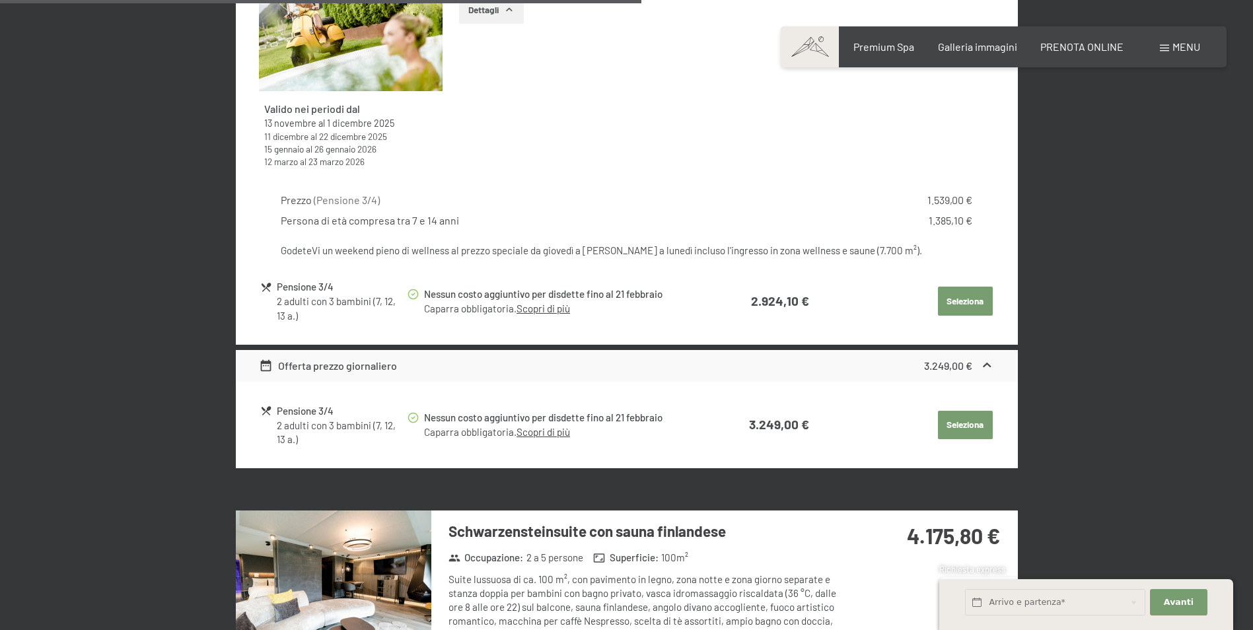
click at [539, 433] on link "Scopri di più" at bounding box center [542, 432] width 53 height 12
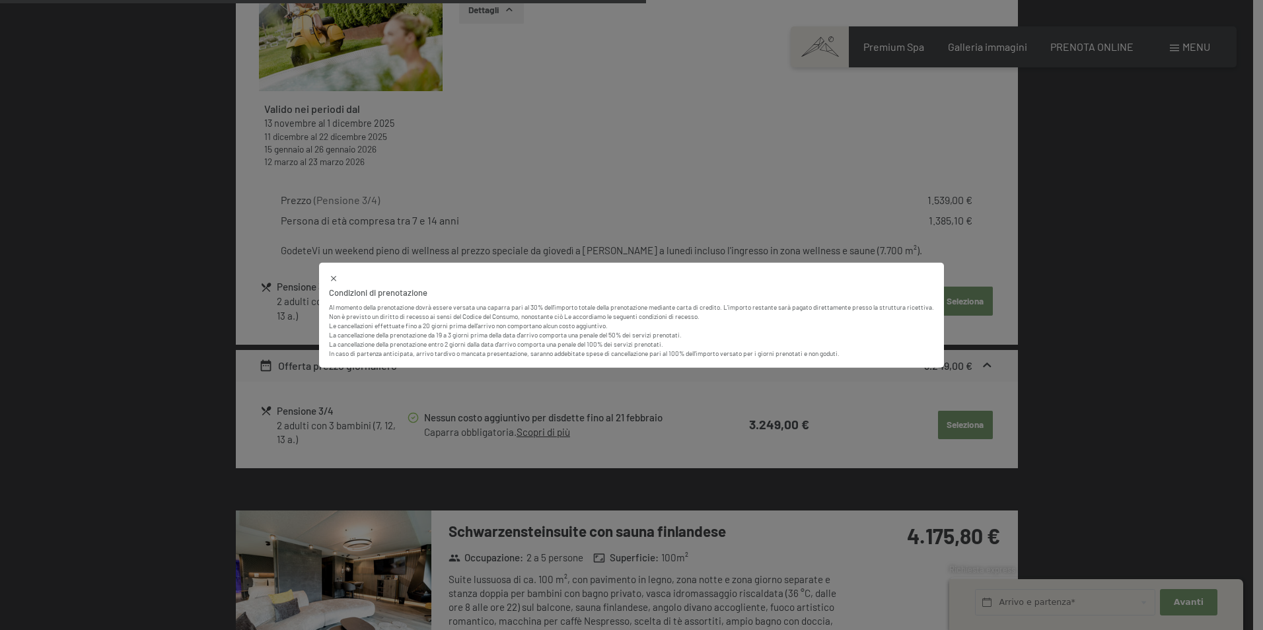
click at [334, 280] on icon at bounding box center [333, 278] width 5 height 5
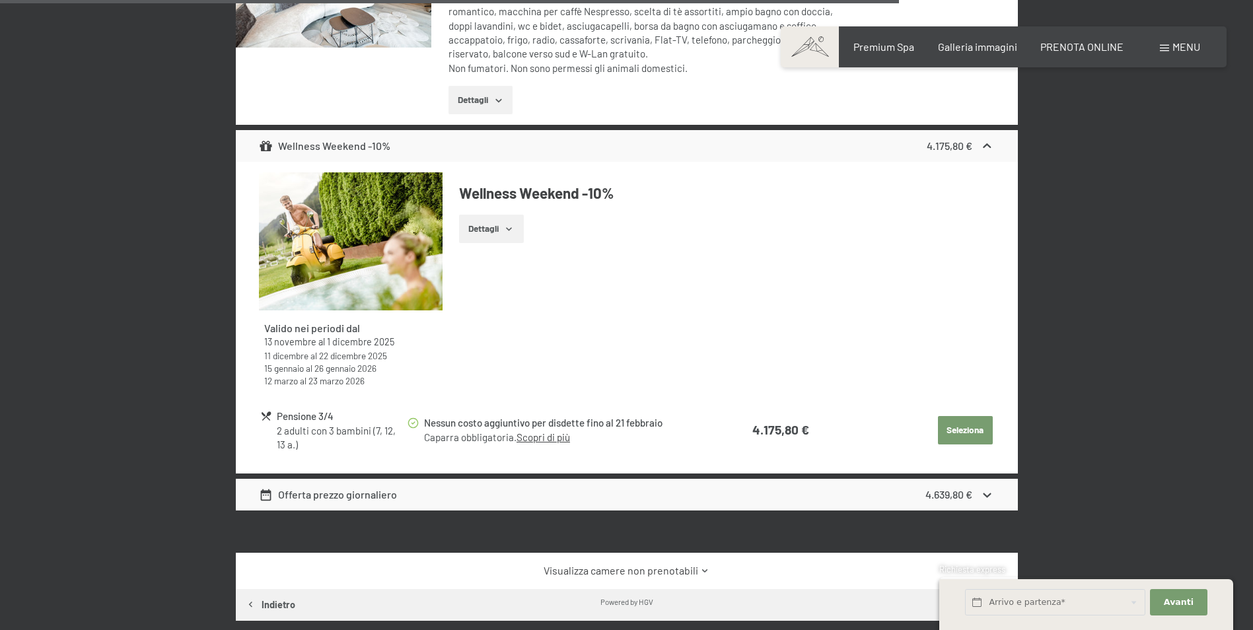
scroll to position [2113, 0]
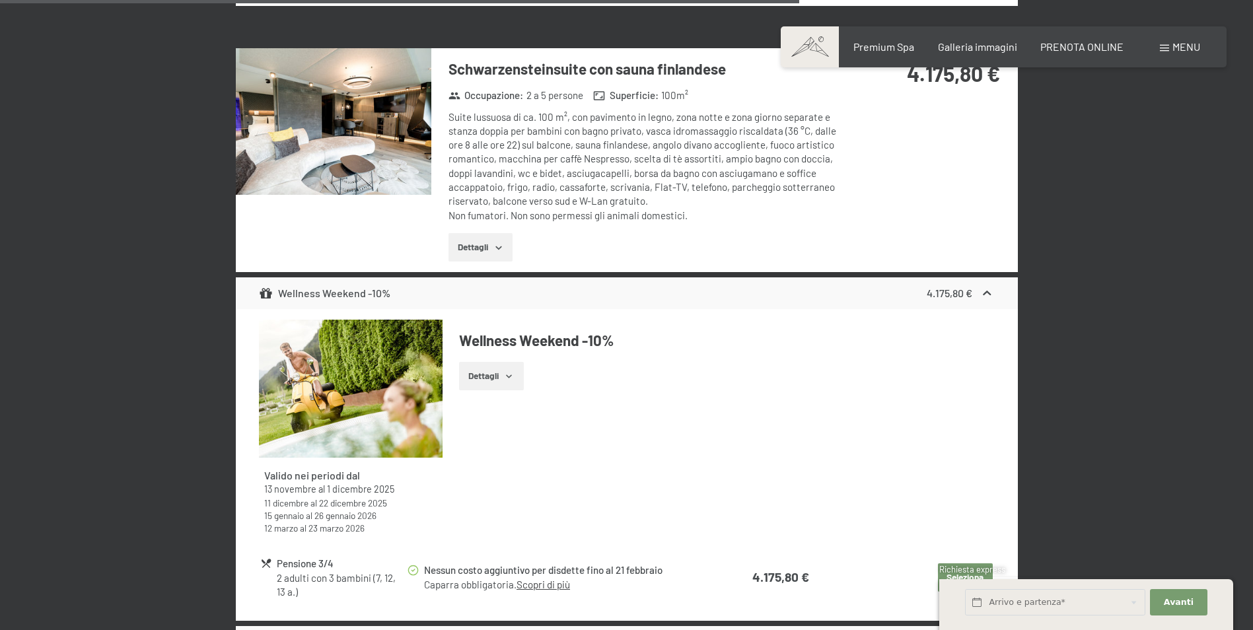
click at [987, 293] on icon at bounding box center [987, 294] width 14 height 14
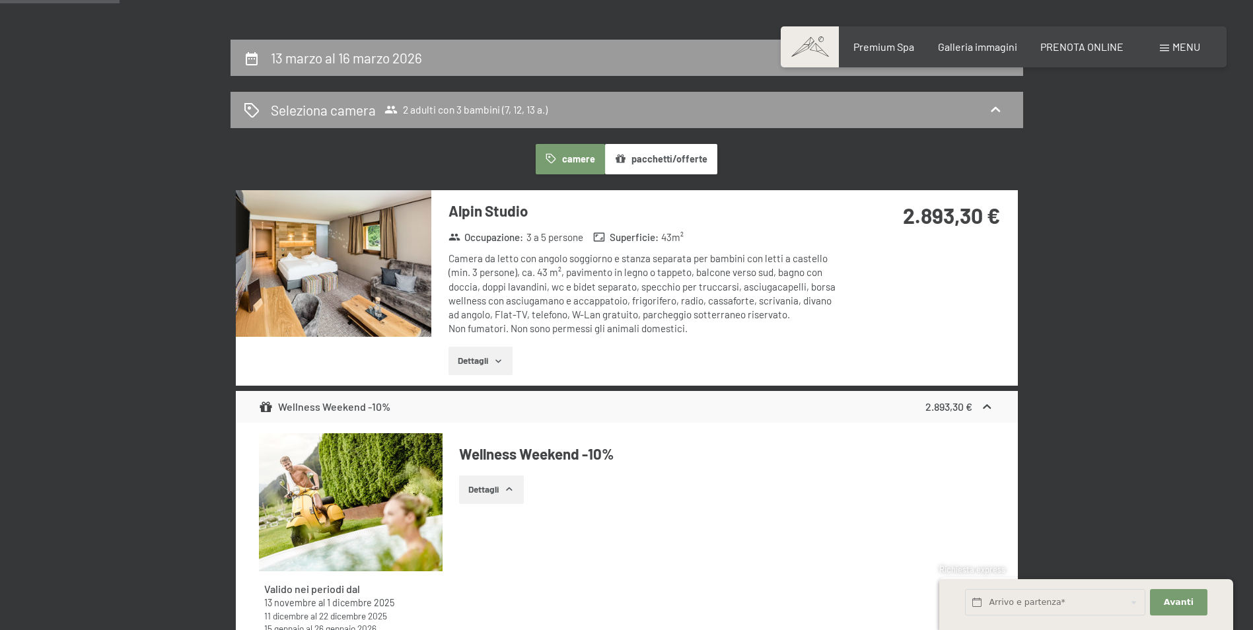
scroll to position [264, 0]
